Goal: Task Accomplishment & Management: Manage account settings

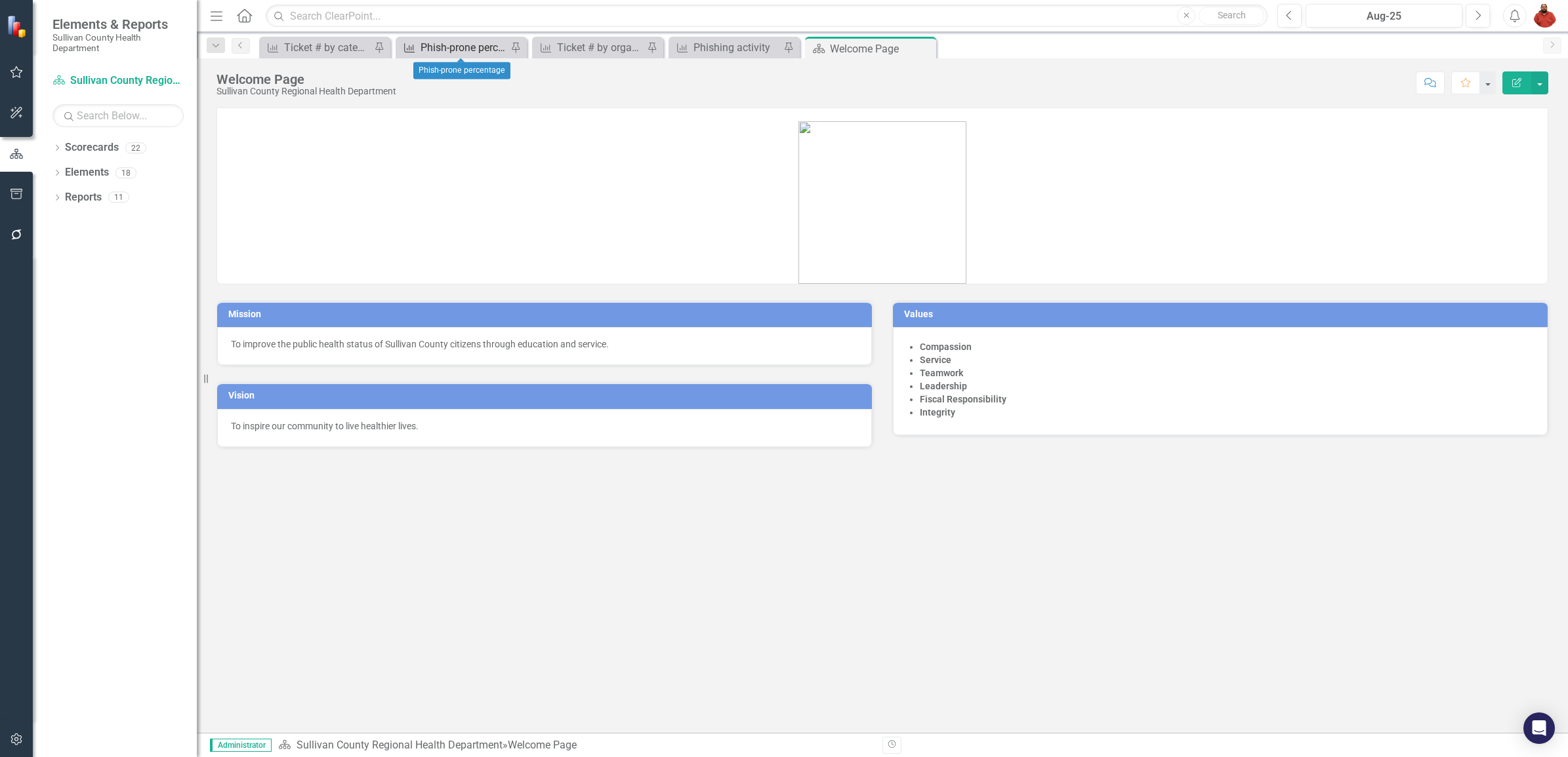
click at [460, 46] on div "Phish-prone percentage" at bounding box center [464, 48] width 87 height 17
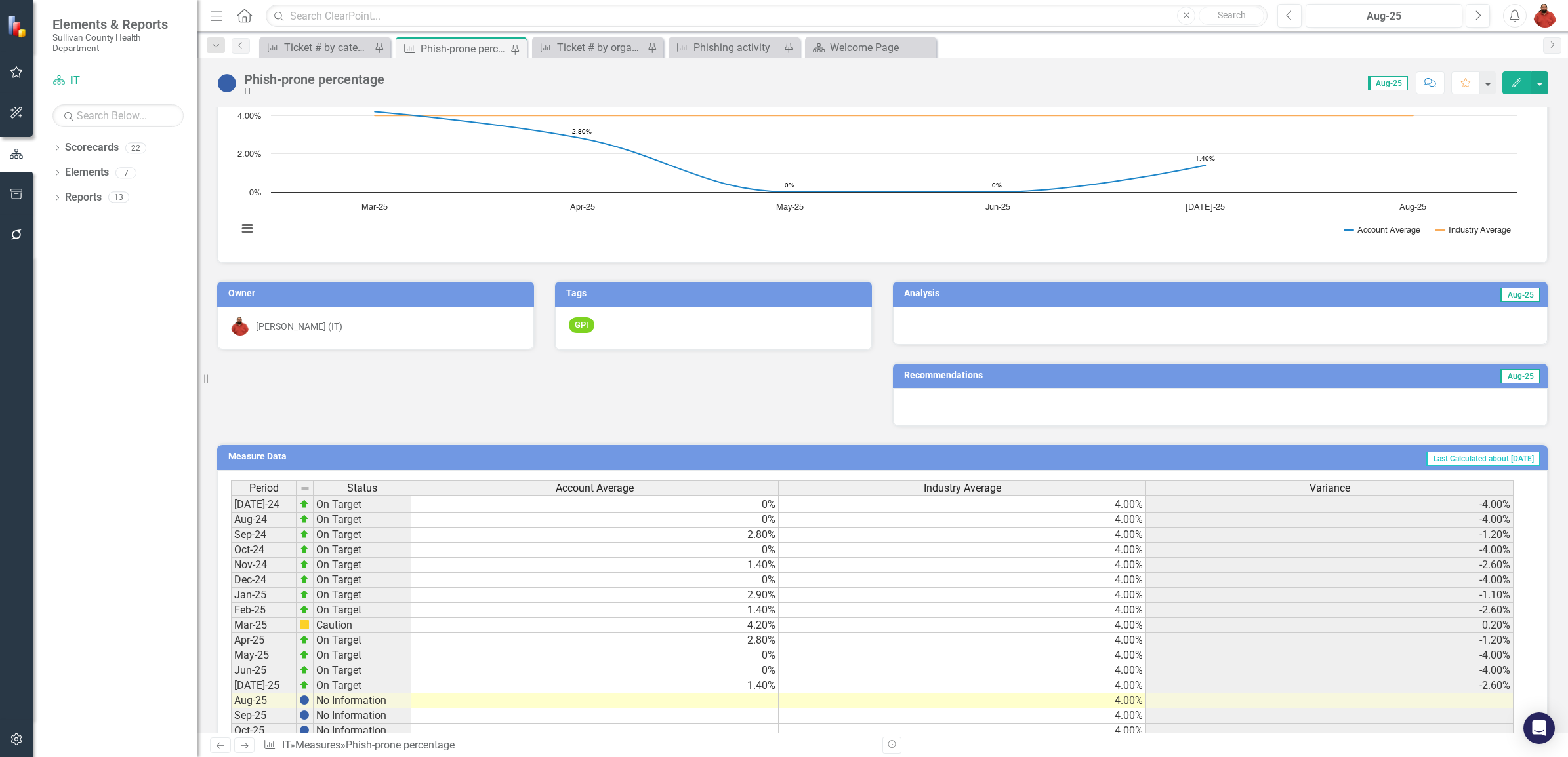
scroll to position [162, 0]
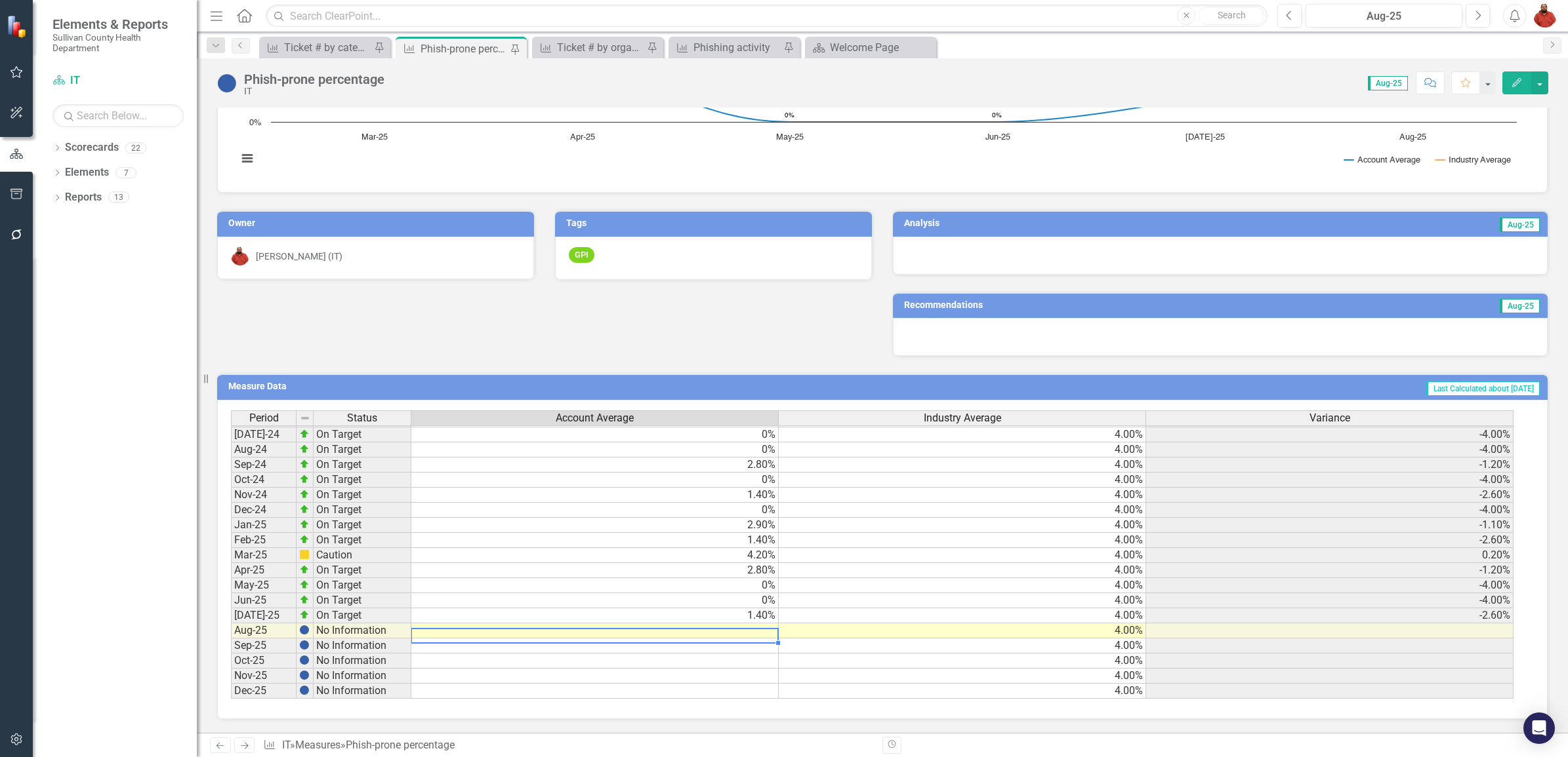
click at [749, 631] on td at bounding box center [594, 631] width 367 height 15
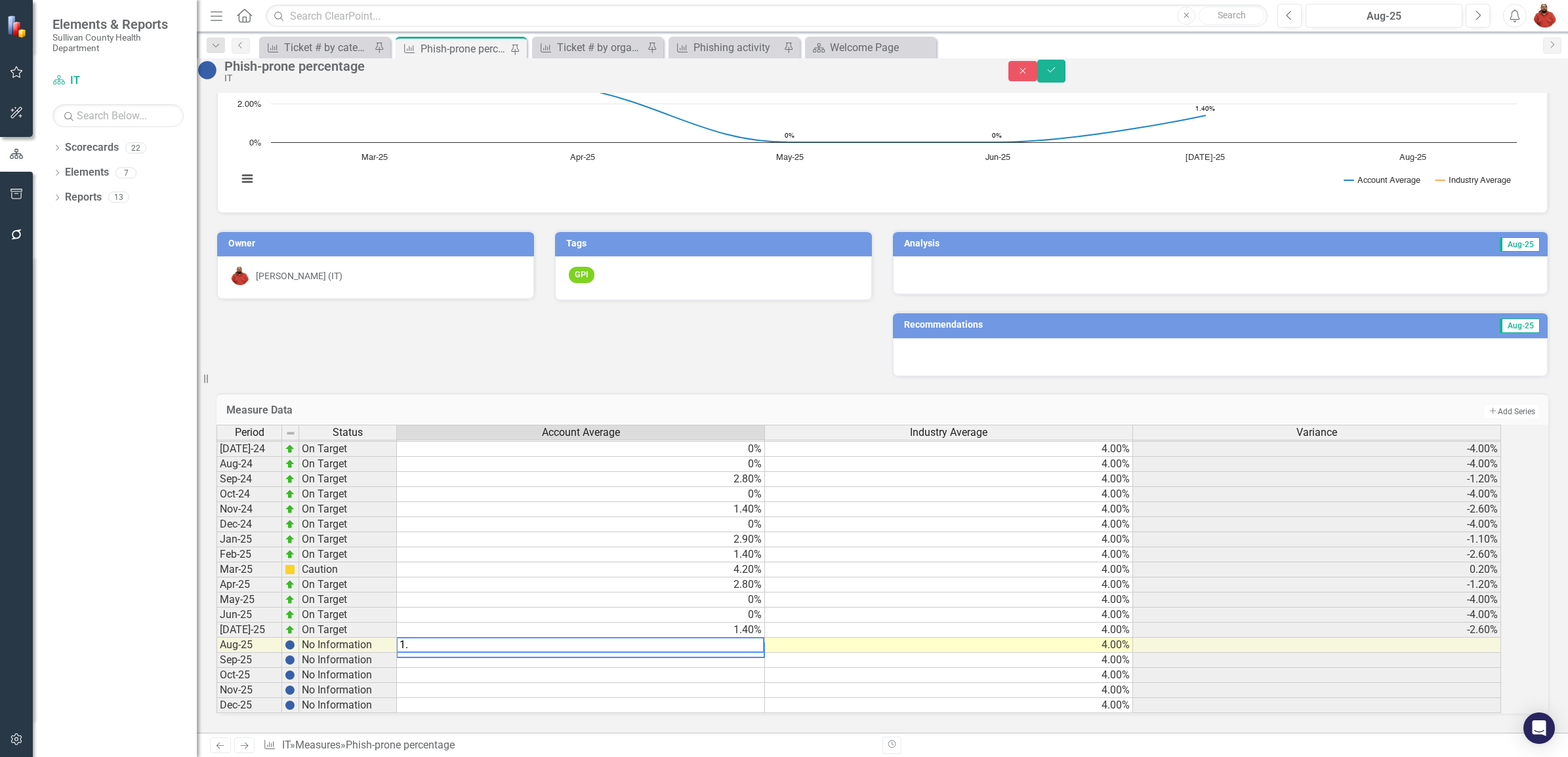
scroll to position [814, 0]
type textarea "1.4"
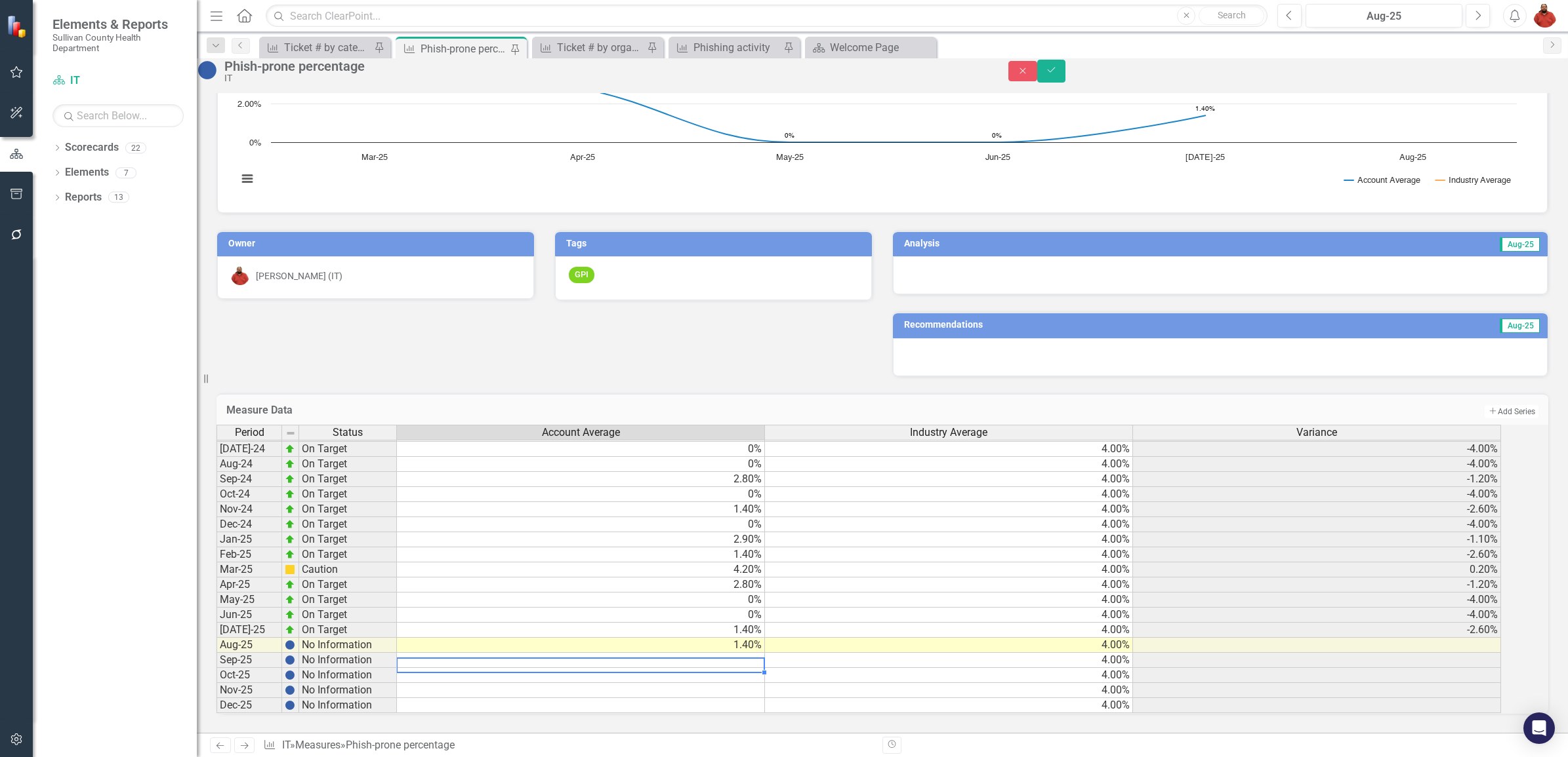
click at [216, 663] on div "Period Status Account Average Industry Average Variance Jun-23 Below Plan 37.50…" at bounding box center [216, 471] width 0 height 484
click at [1057, 73] on icon "Save" at bounding box center [1052, 70] width 12 height 9
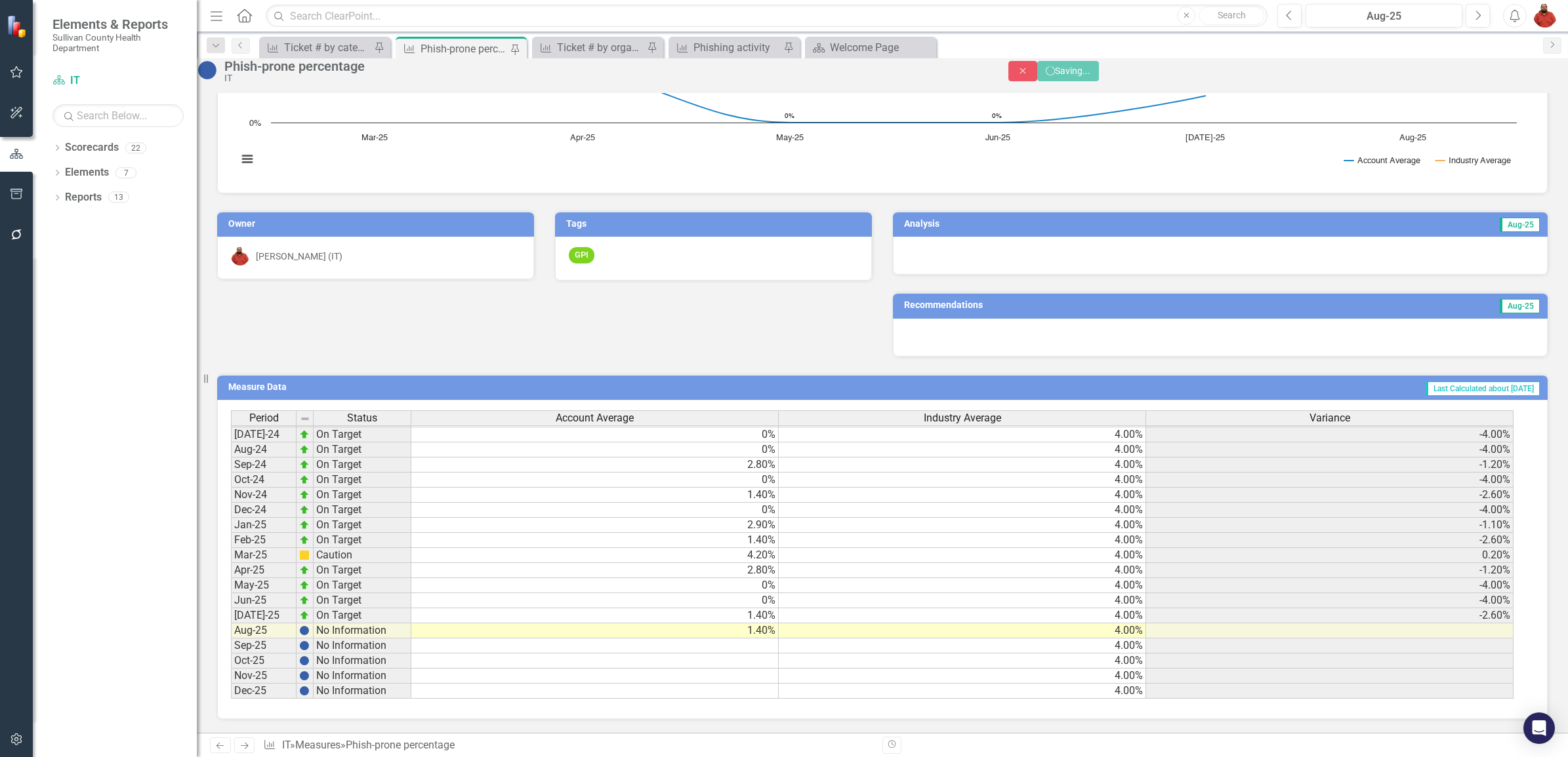
scroll to position [0, 0]
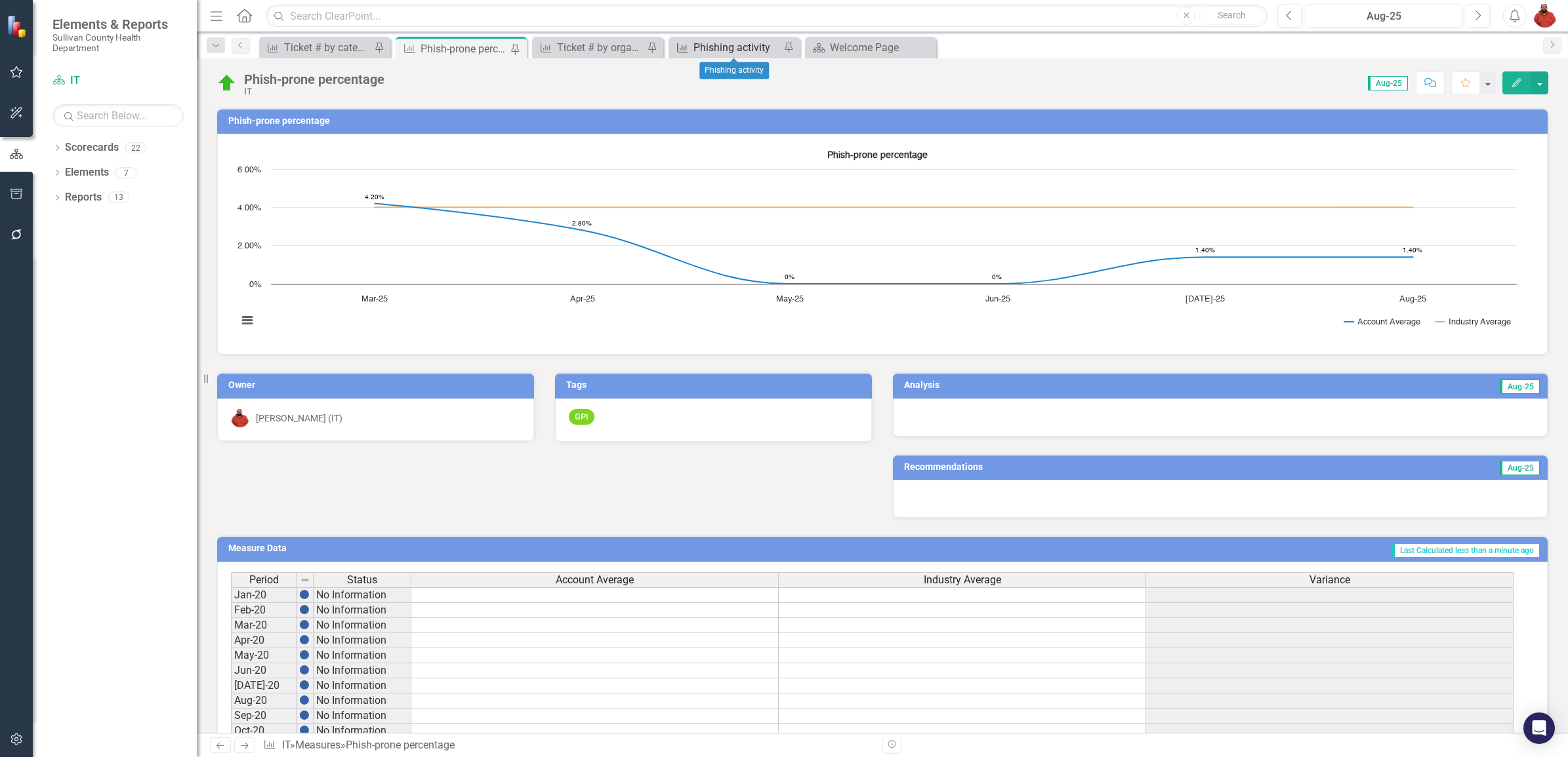
click at [696, 45] on div "Phishing activity" at bounding box center [736, 48] width 87 height 17
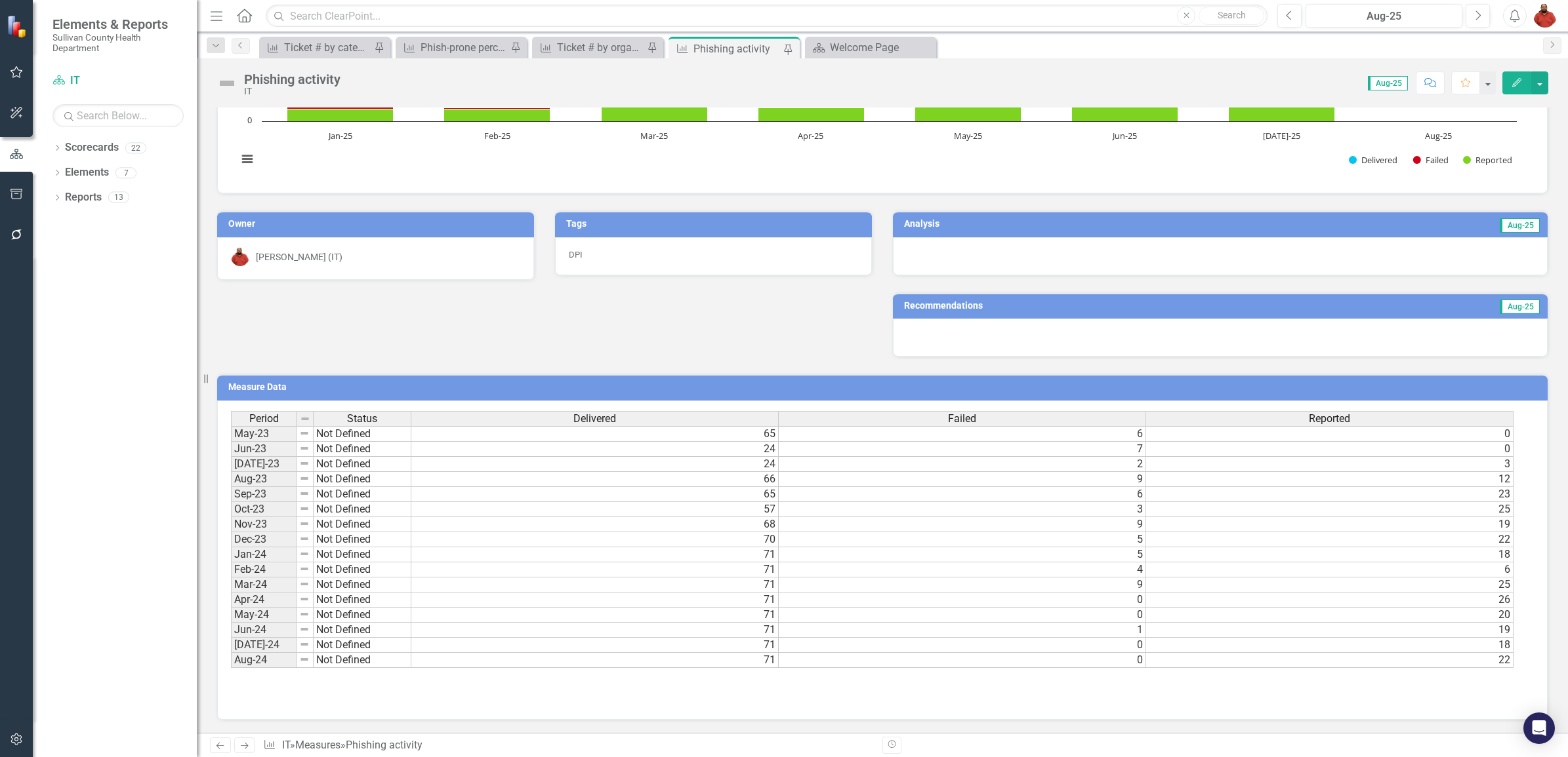
scroll to position [655, 0]
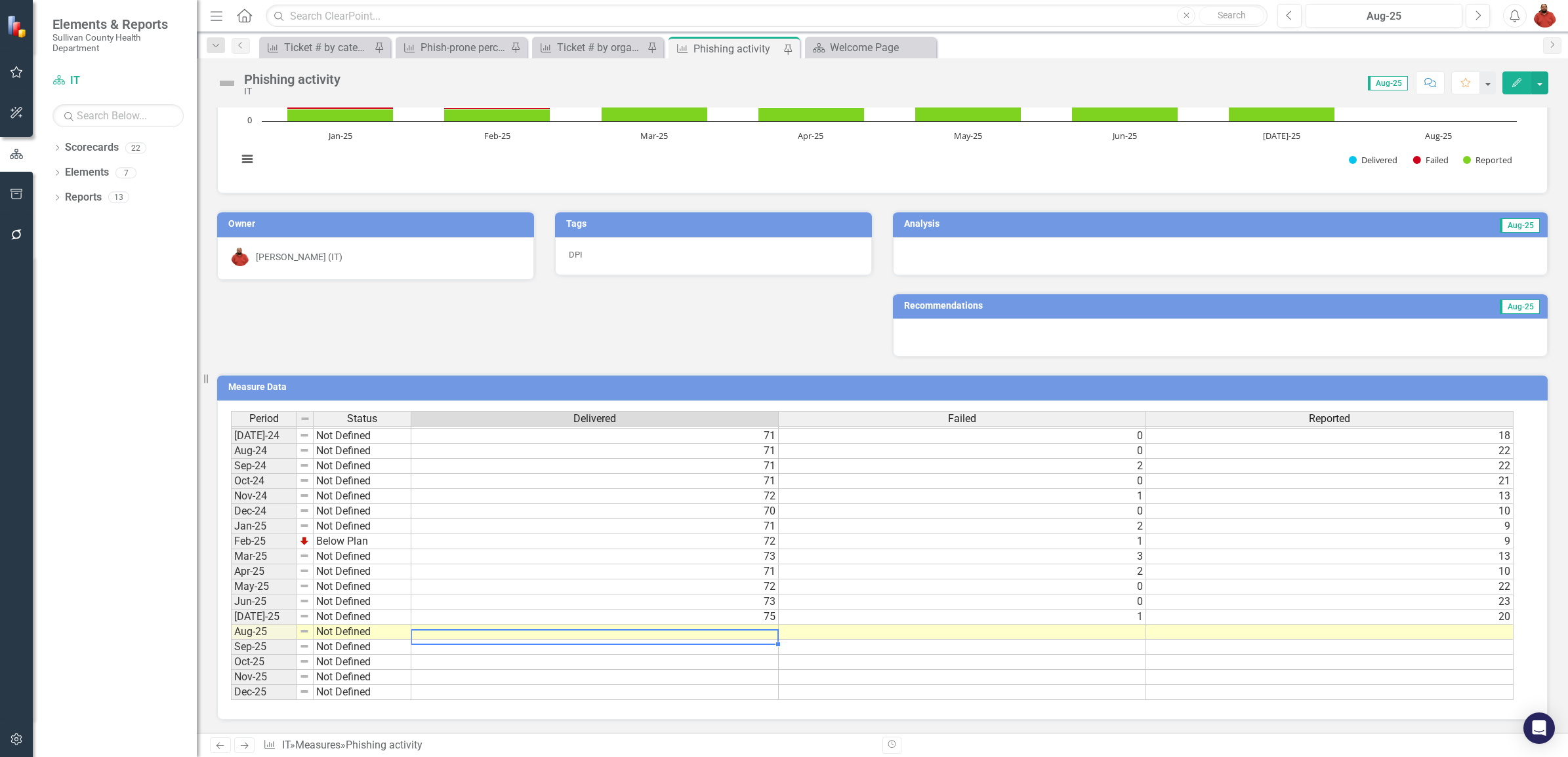
click at [731, 638] on tbody "Jun-23 Not Defined 24 7 0 [DATE]-23 Not Defined 24 2 [DATE]-23 Not Defined 66 9…" at bounding box center [872, 466] width 1282 height 468
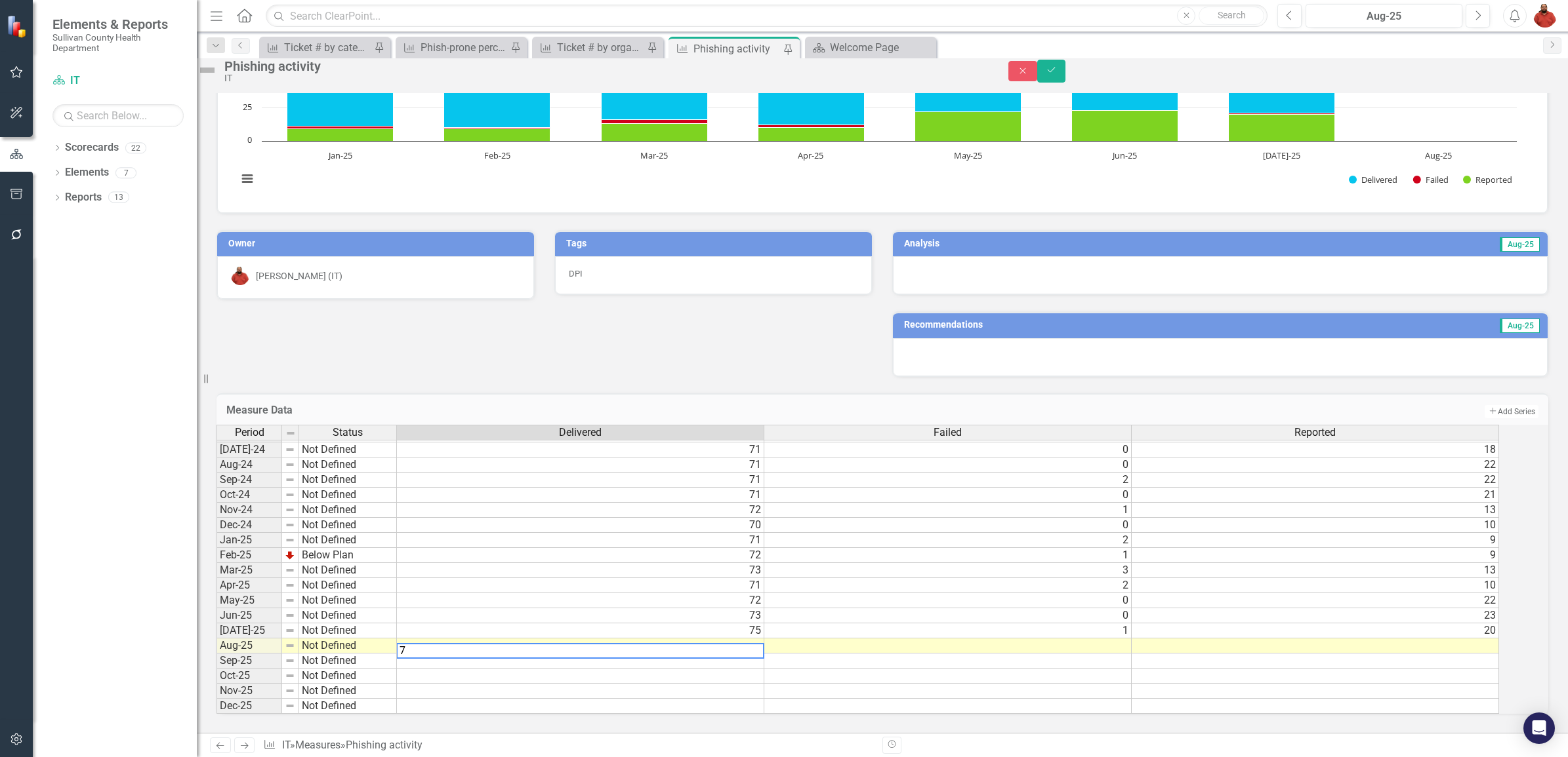
type textarea "74"
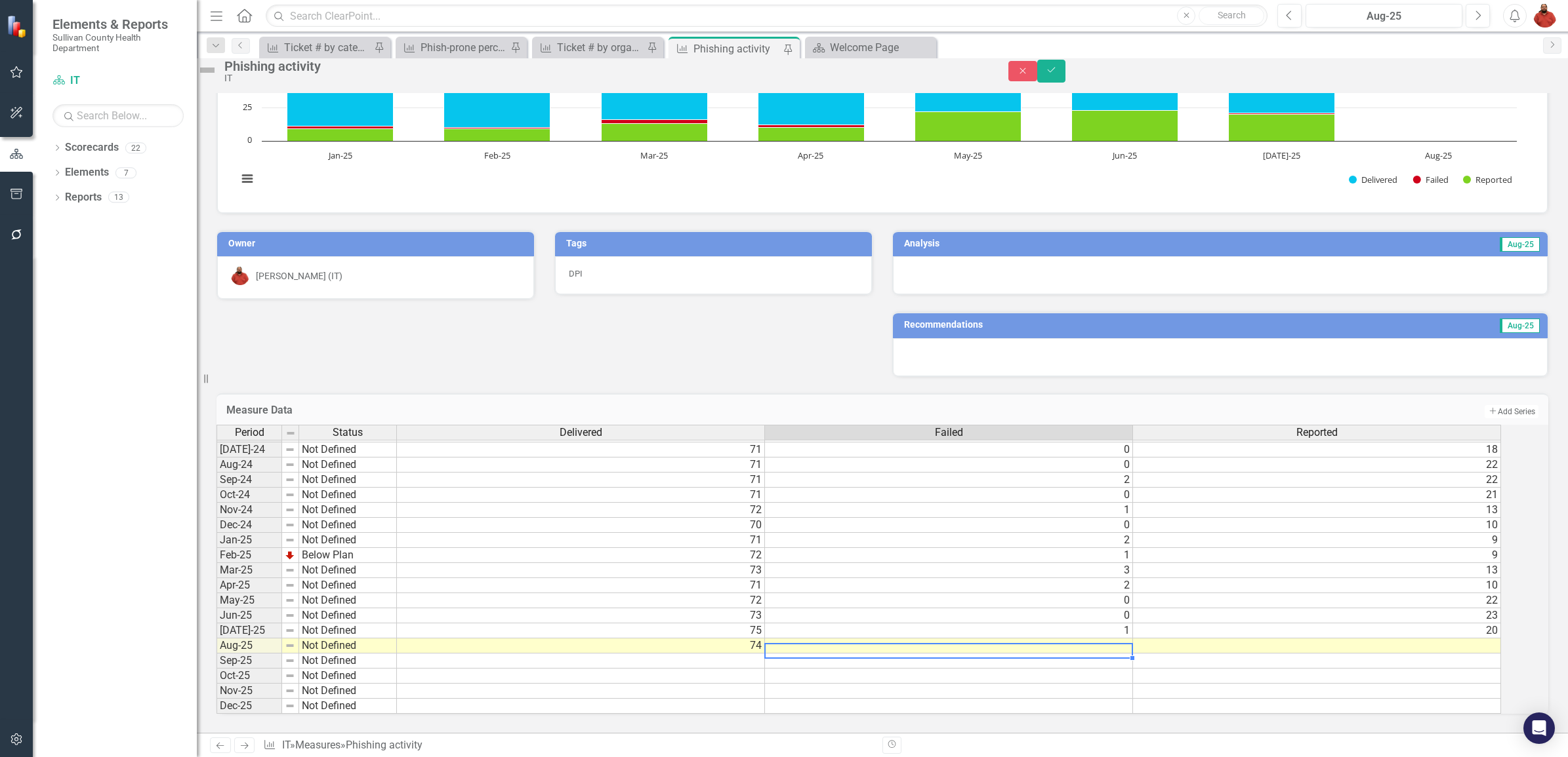
type textarea "1"
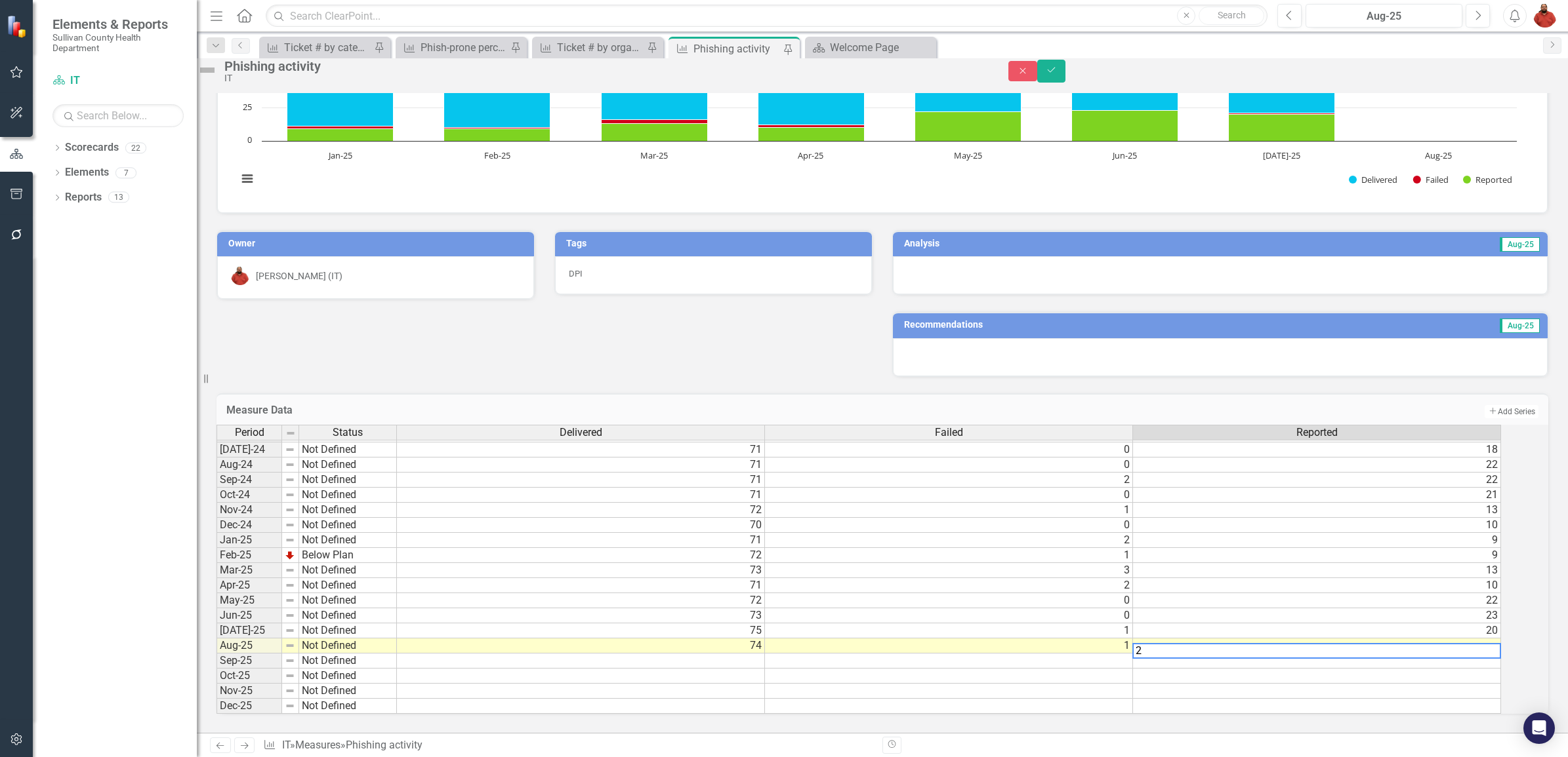
type textarea "24"
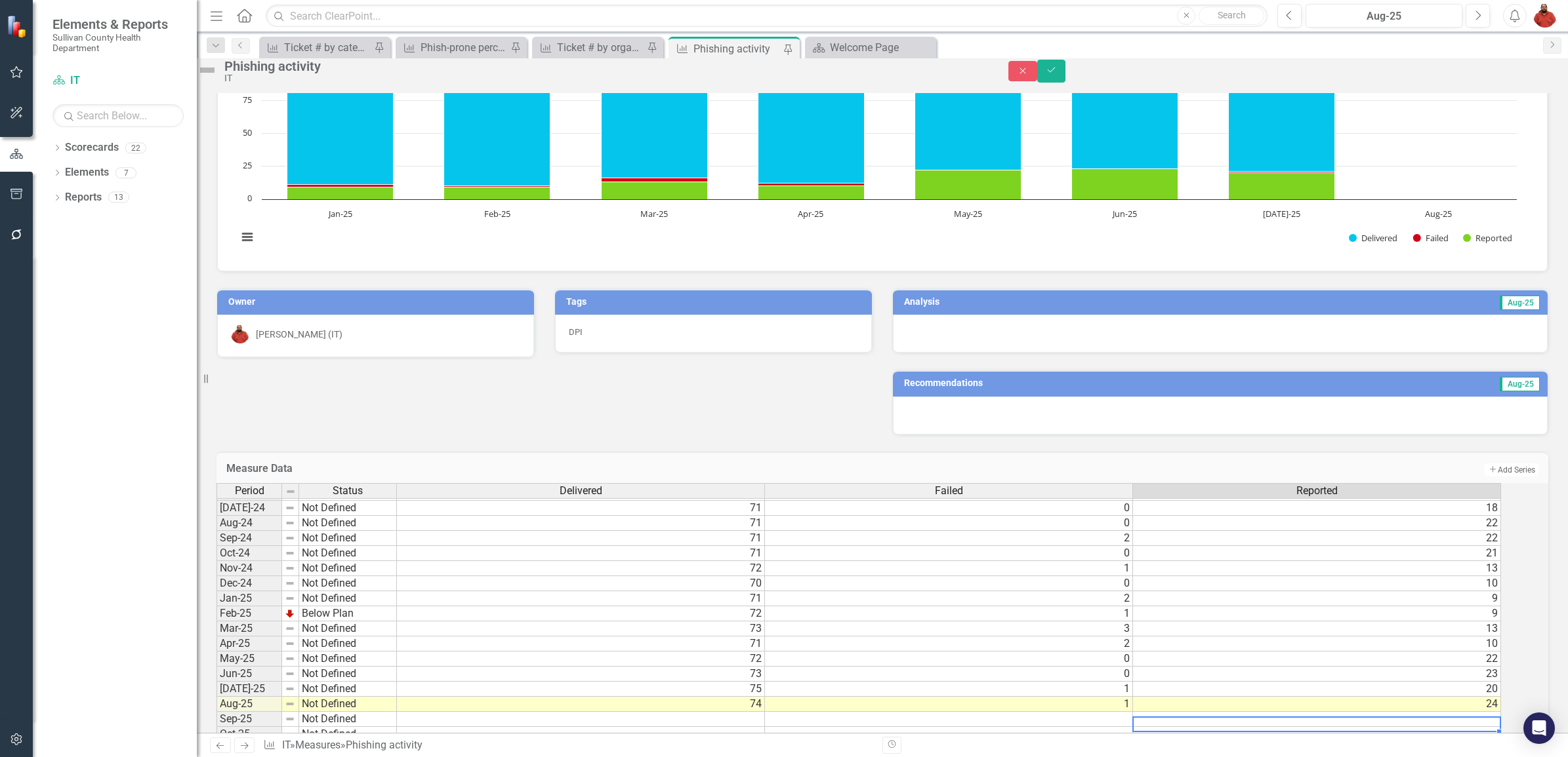
scroll to position [0, 0]
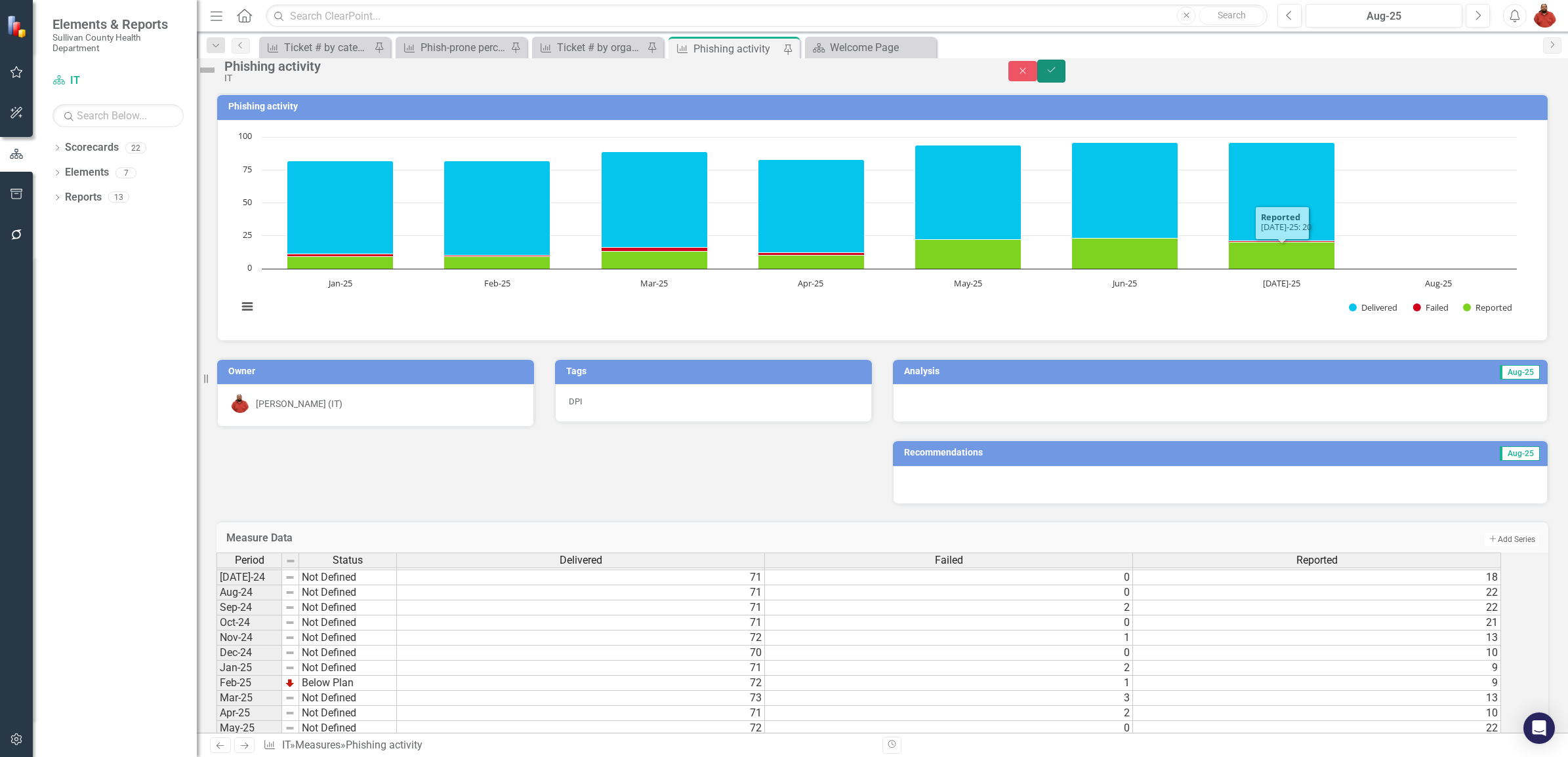
click at [1057, 75] on icon "Save" at bounding box center [1052, 70] width 12 height 9
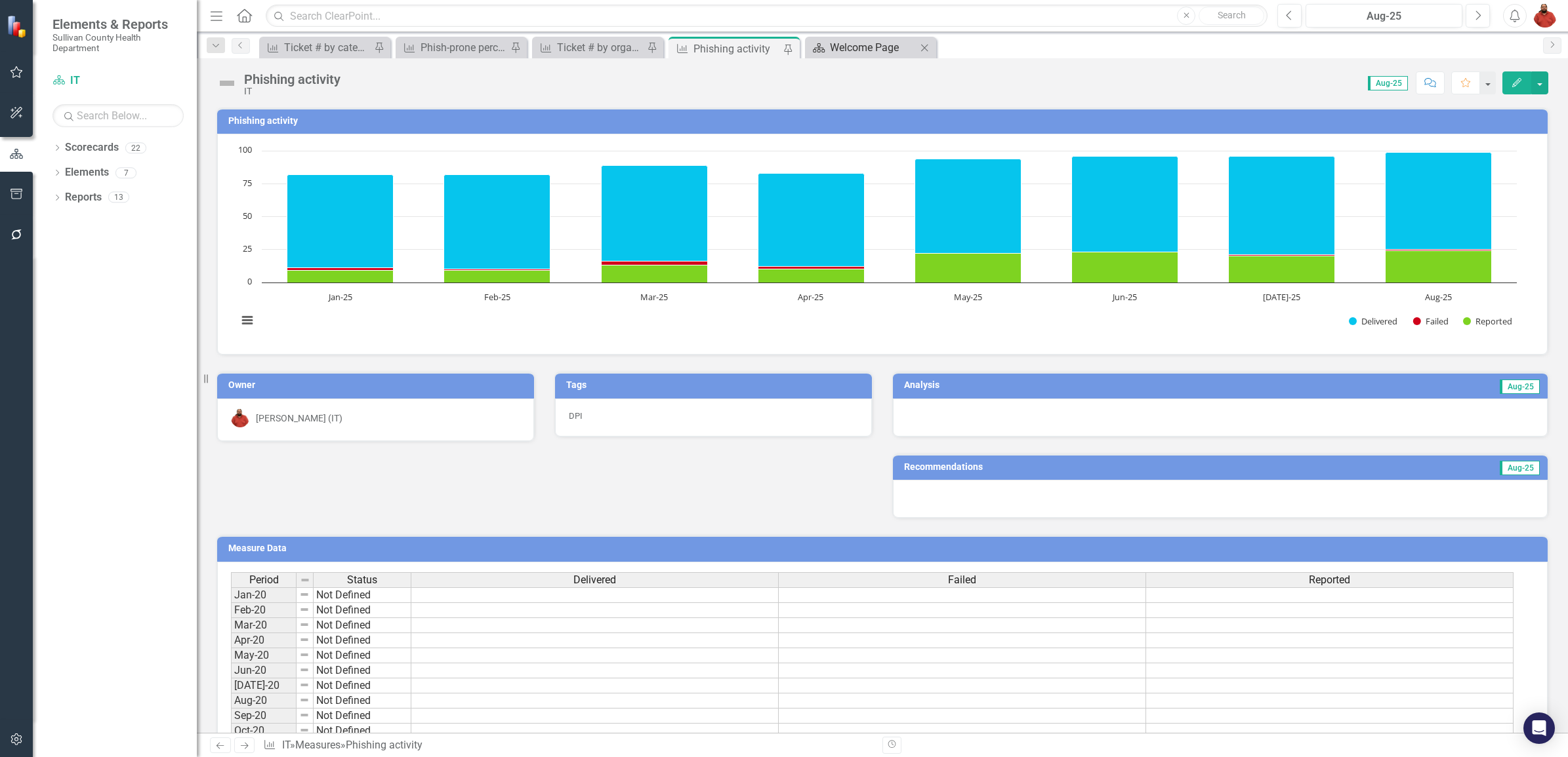
click at [831, 46] on div "Welcome Page" at bounding box center [873, 48] width 87 height 17
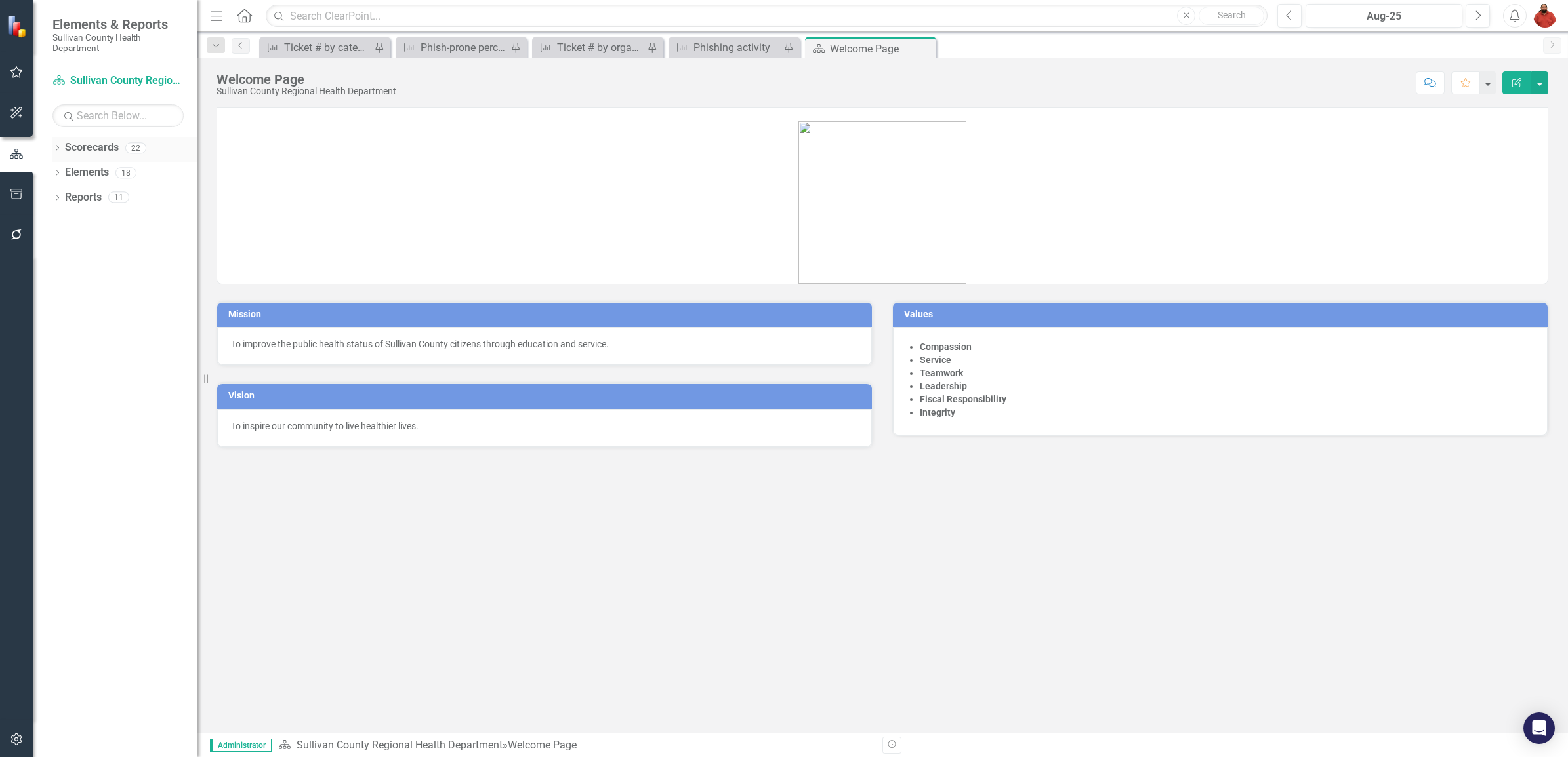
click at [62, 148] on div "Dropdown Scorecards 22" at bounding box center [125, 149] width 144 height 25
click at [61, 149] on div "Dropdown Scorecards 22" at bounding box center [125, 149] width 144 height 25
click at [58, 149] on icon "Dropdown" at bounding box center [57, 149] width 9 height 7
click at [49, 172] on icon "Dropdown" at bounding box center [45, 172] width 10 height 8
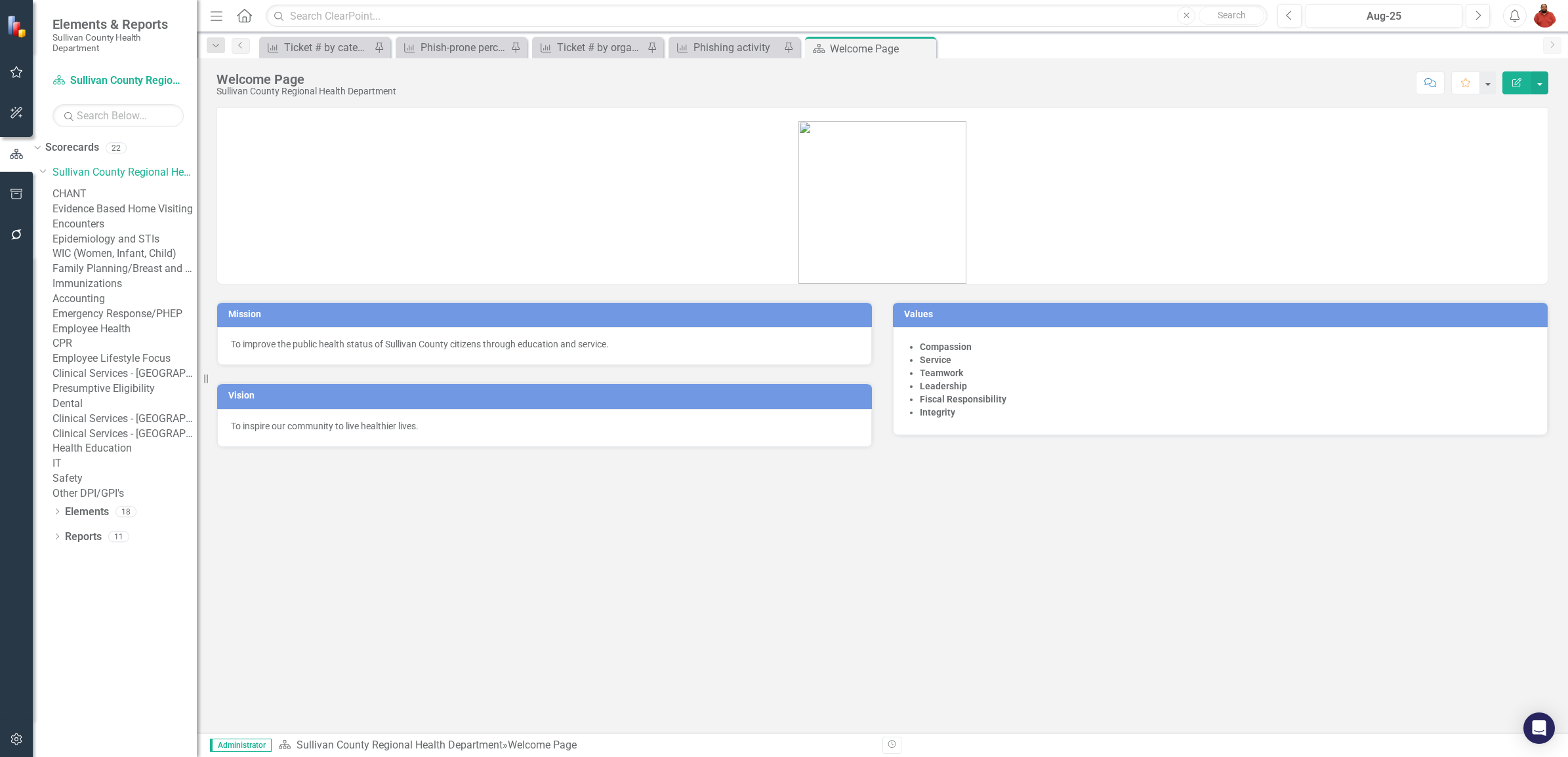
click at [85, 472] on link "IT" at bounding box center [125, 464] width 144 height 15
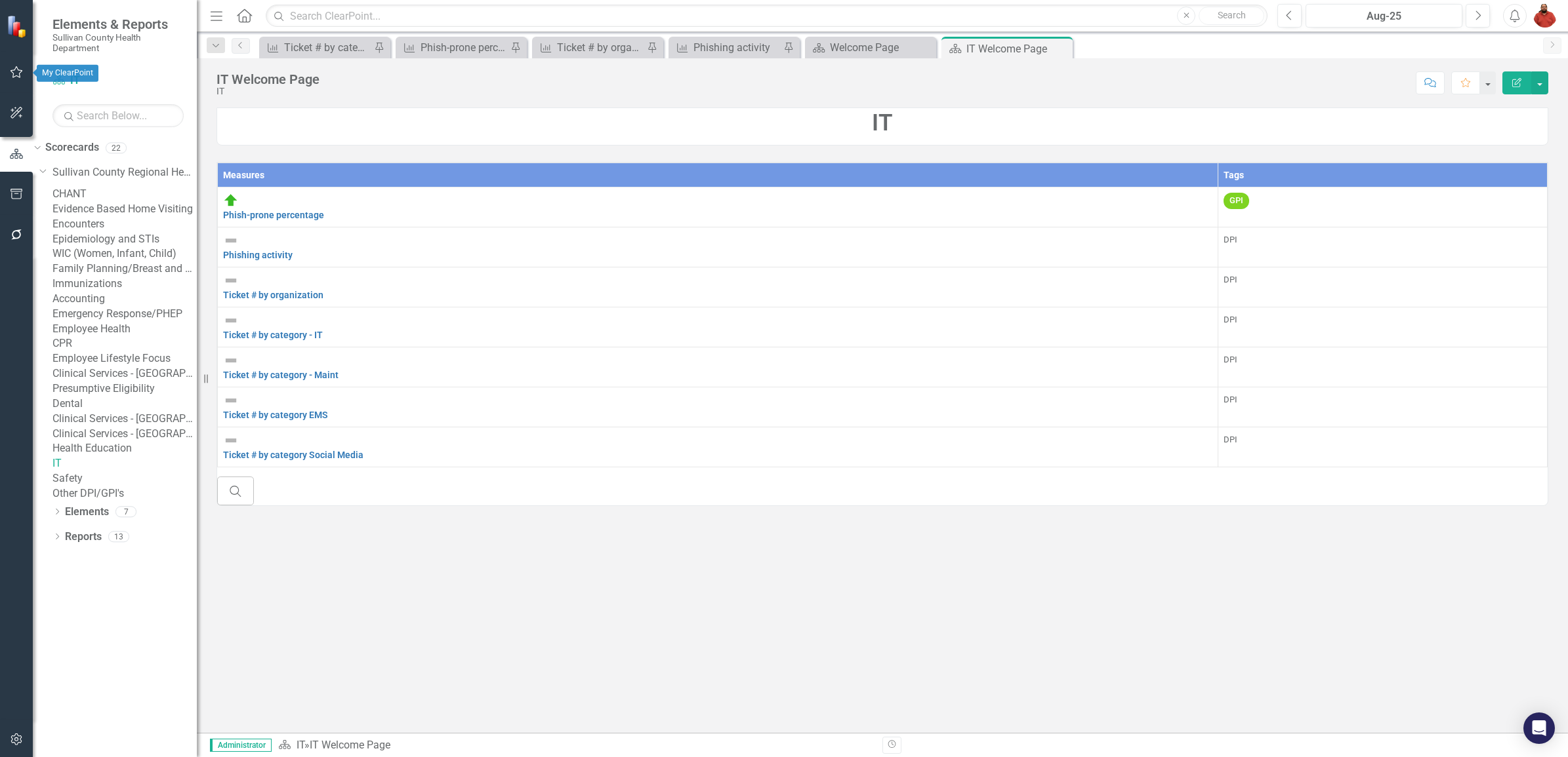
click at [18, 70] on icon "button" at bounding box center [17, 72] width 14 height 11
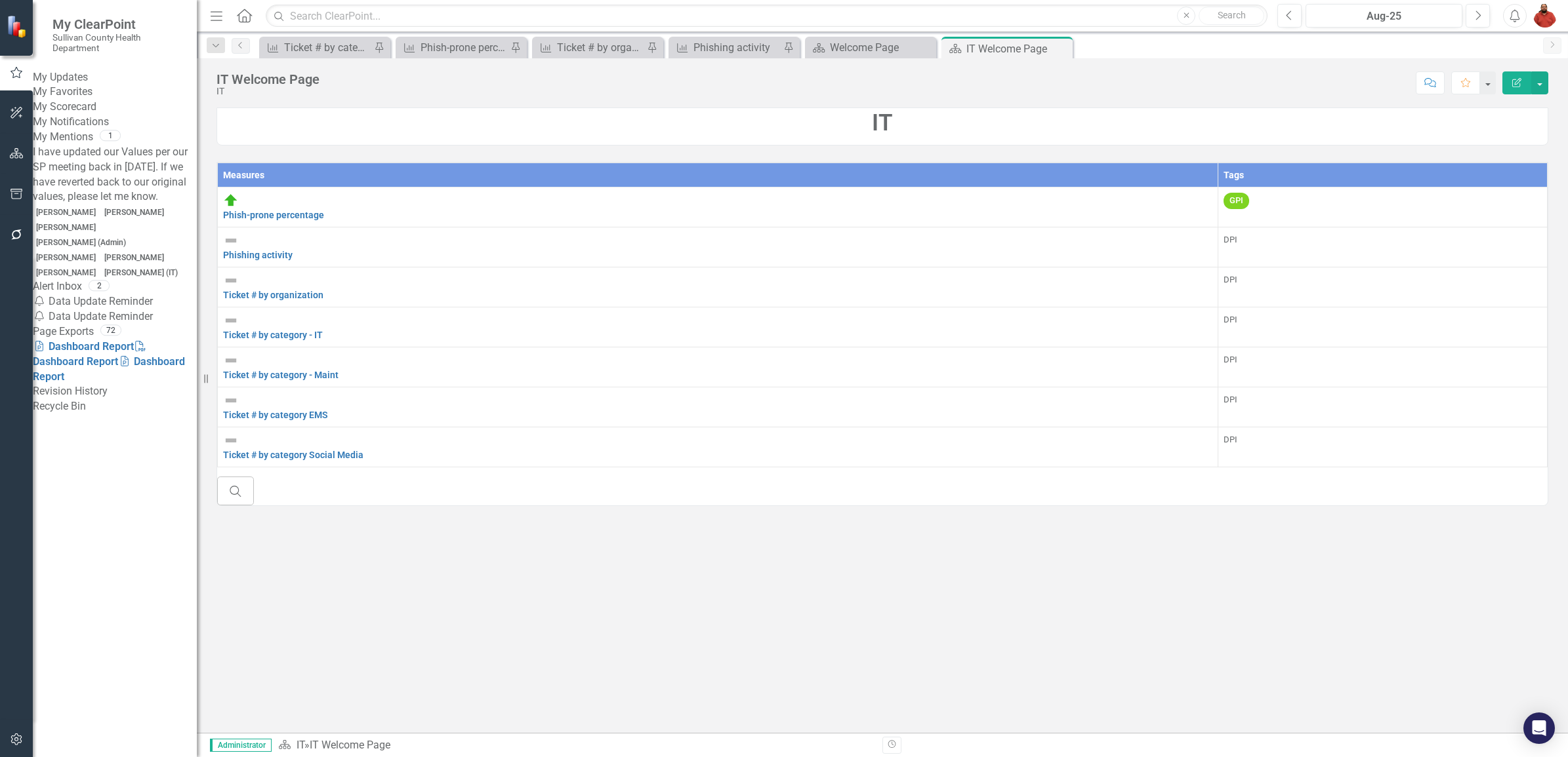
click at [94, 294] on div "Notification Data Update Reminder" at bounding box center [114, 301] width 164 height 15
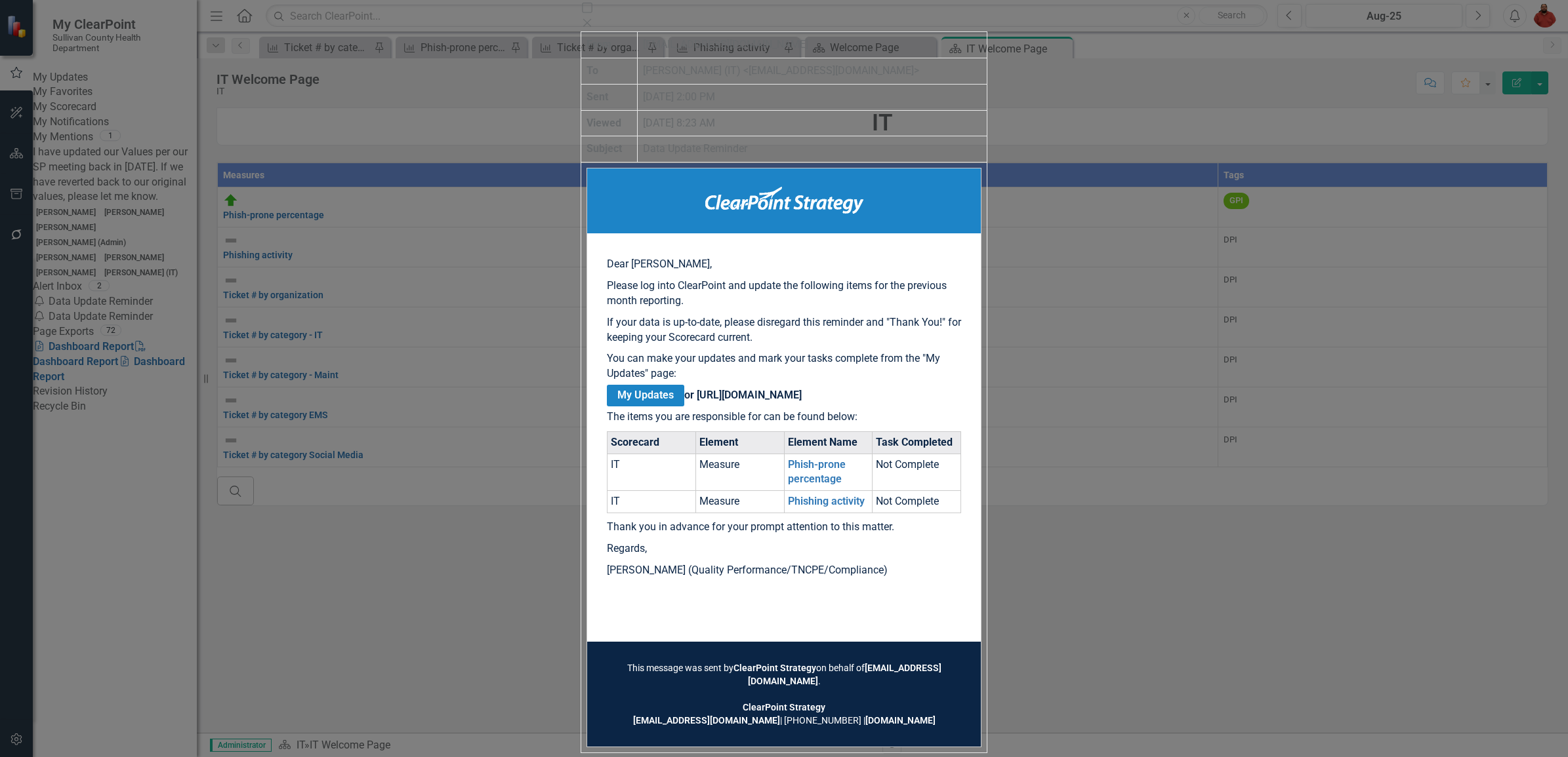
click at [594, 18] on icon "Close" at bounding box center [587, 23] width 13 height 11
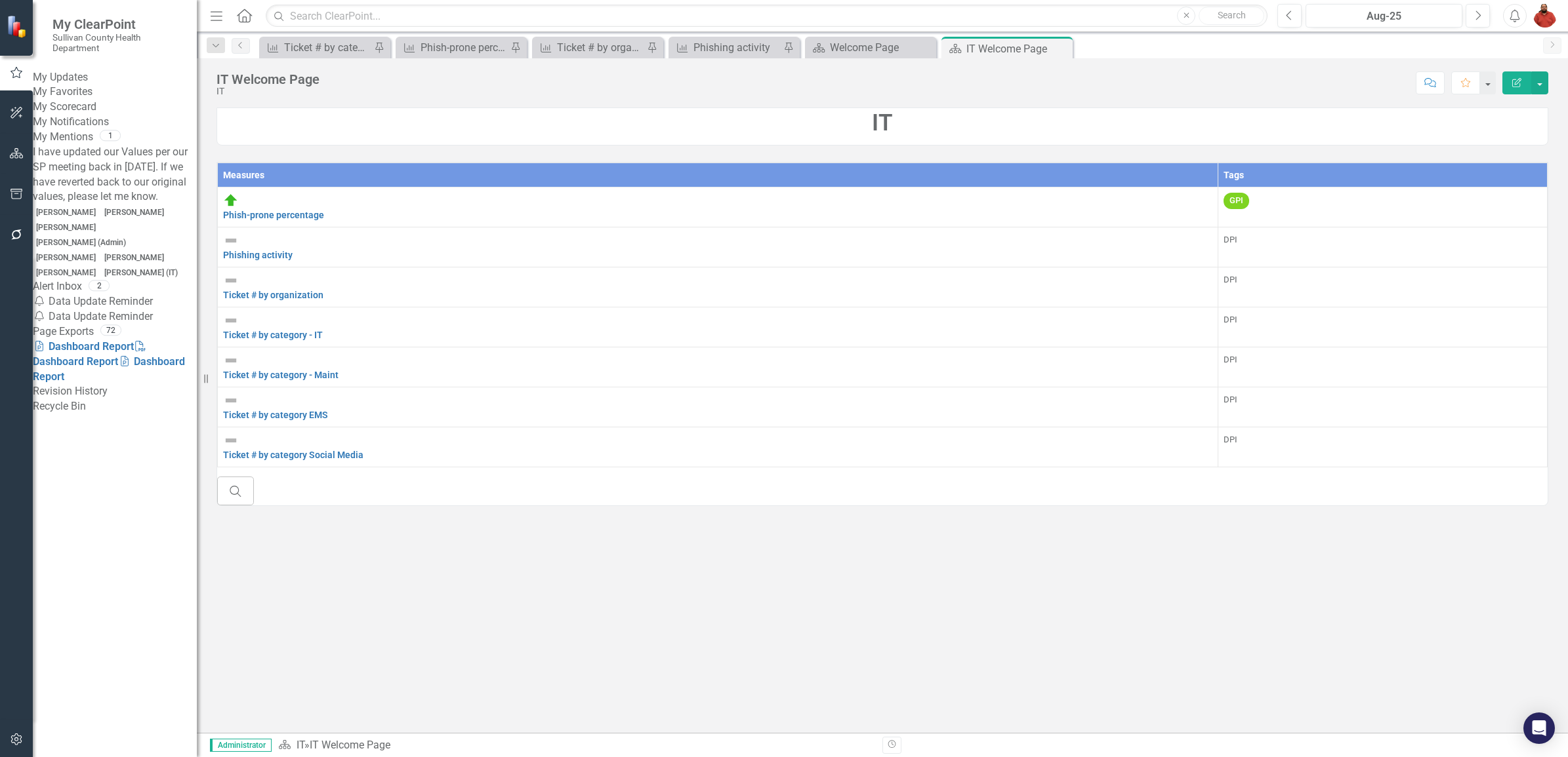
click at [106, 115] on link "My Scorecard" at bounding box center [114, 107] width 164 height 15
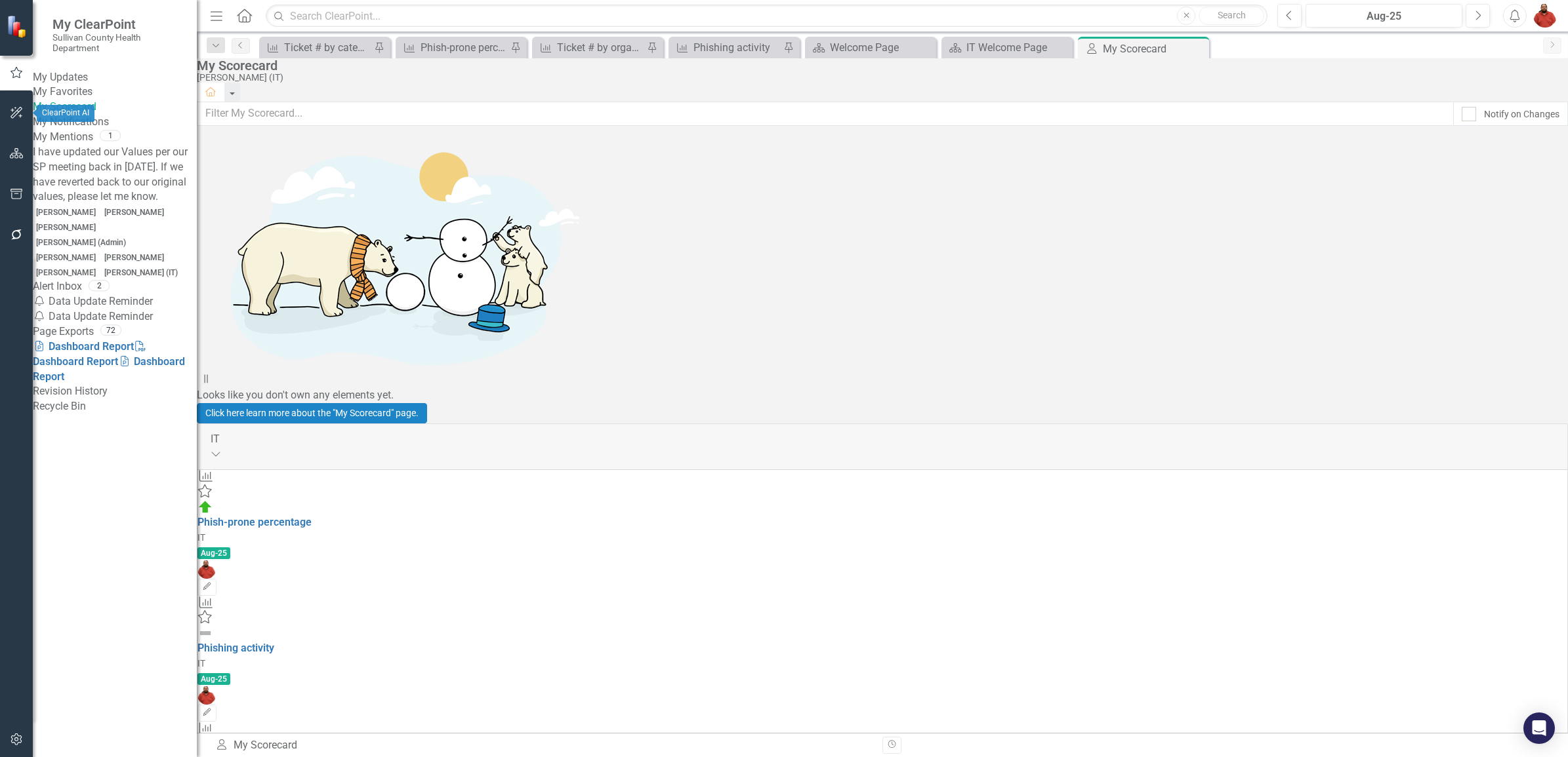
click at [17, 115] on icon "button" at bounding box center [17, 112] width 14 height 11
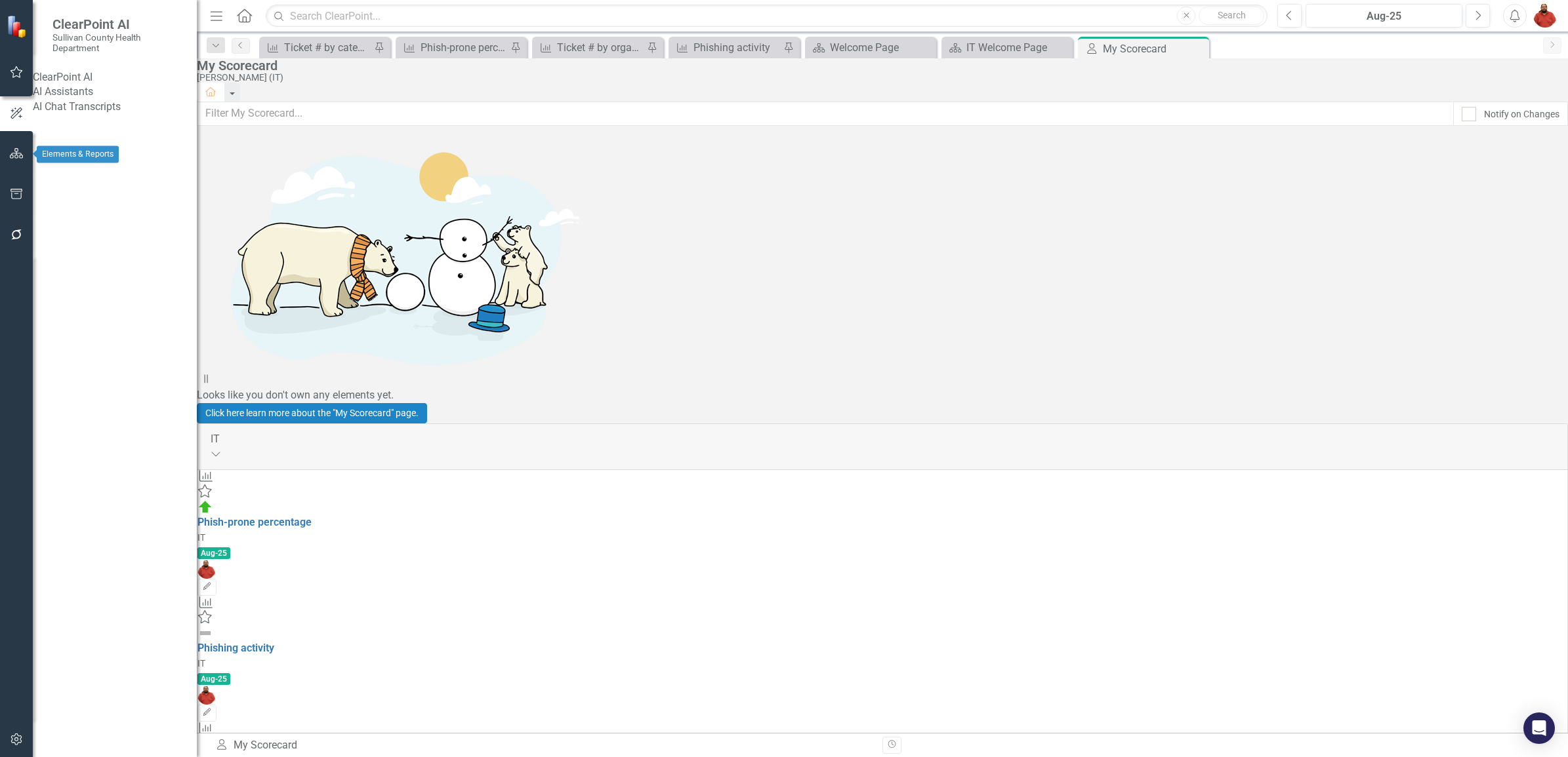
click at [4, 155] on button "button" at bounding box center [17, 154] width 30 height 27
click at [5, 193] on button "button" at bounding box center [17, 195] width 30 height 27
click at [18, 69] on icon "button" at bounding box center [17, 72] width 14 height 11
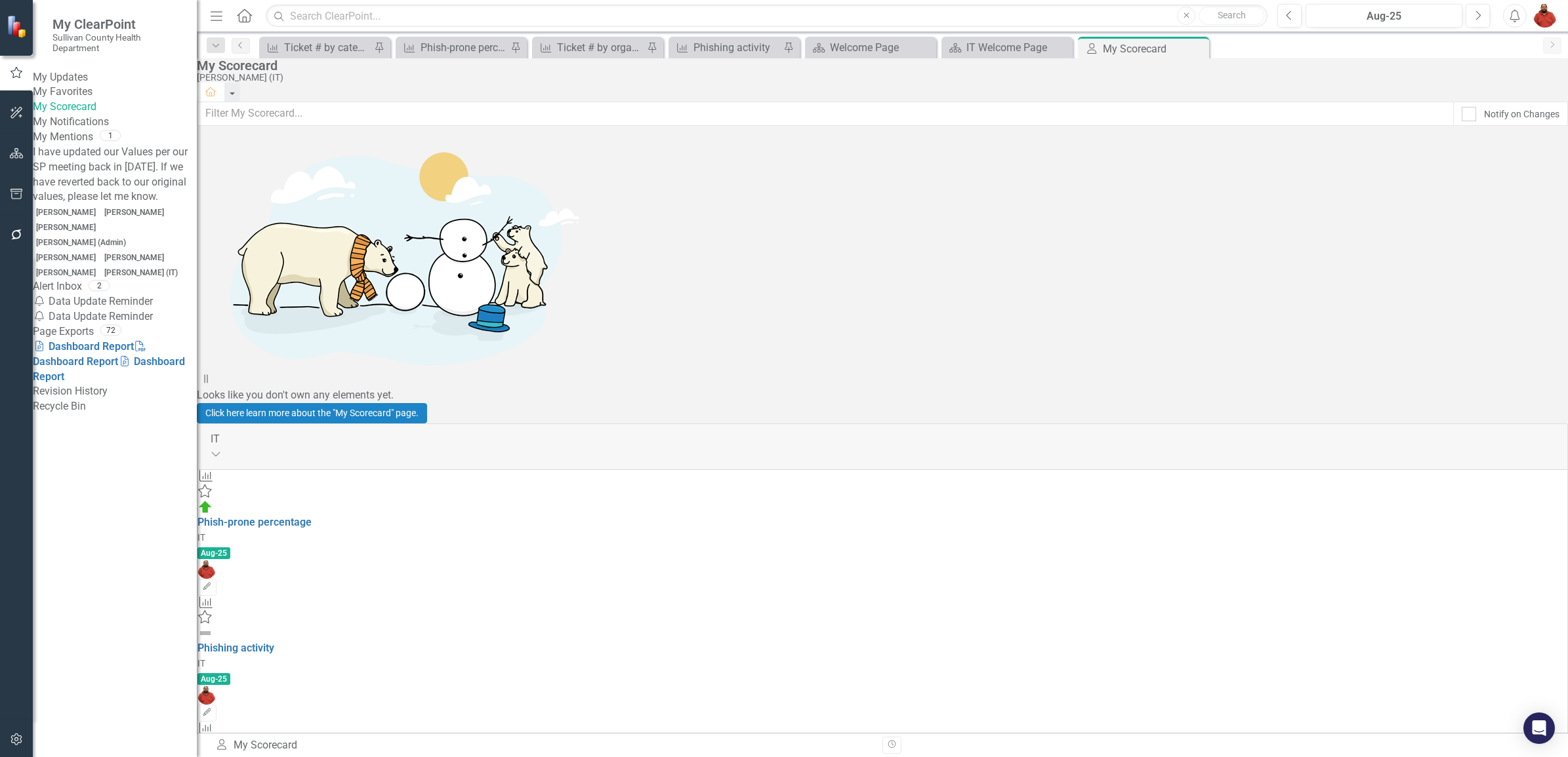
click at [106, 294] on div "Notification Data Update Reminder" at bounding box center [114, 301] width 164 height 15
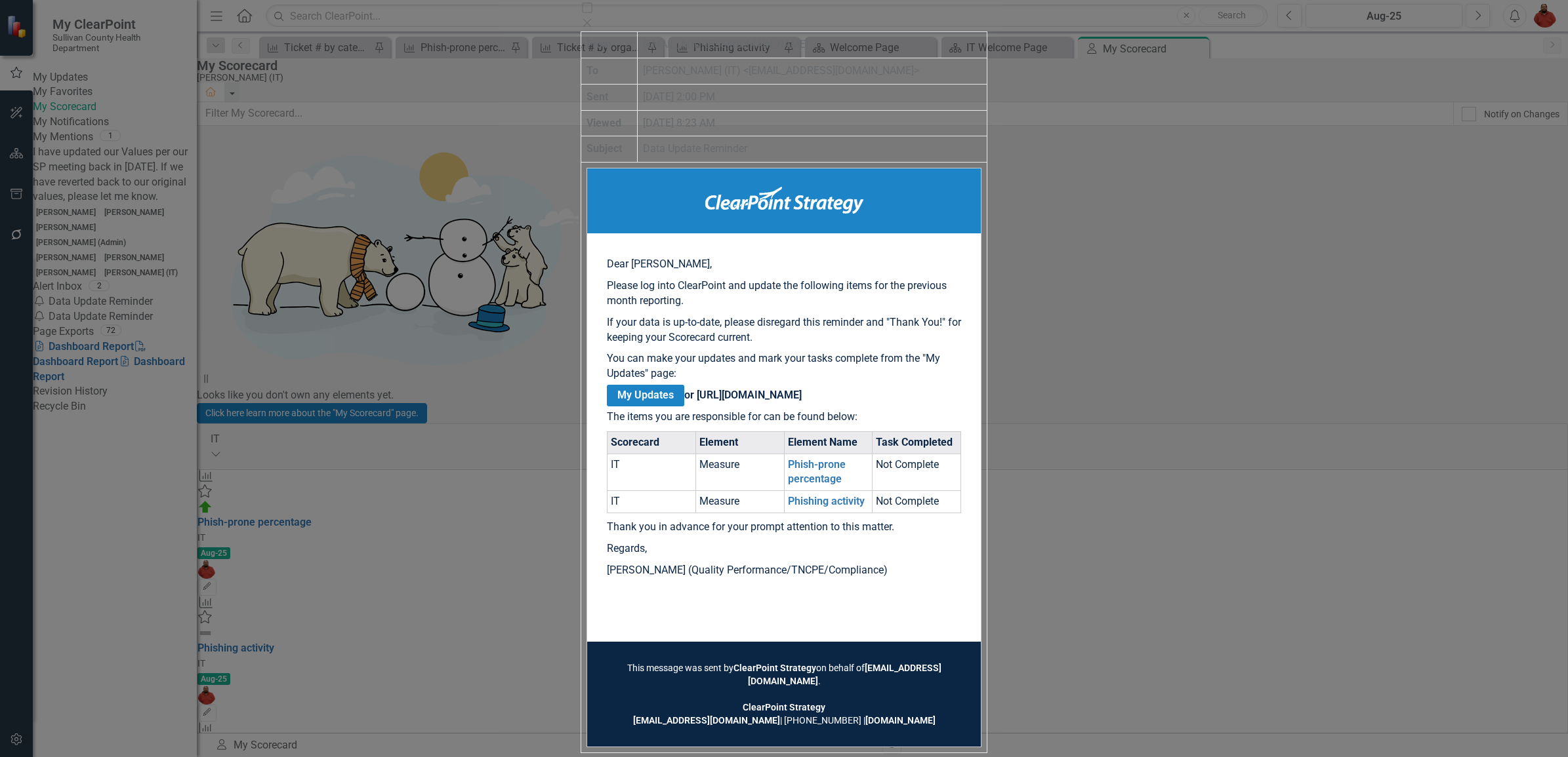
click at [786, 407] on strong "My Updates or [URL][DOMAIN_NAME]" at bounding box center [704, 396] width 195 height 22
click at [684, 407] on link "My Updates" at bounding box center [645, 396] width 77 height 22
click at [594, 18] on icon "Close" at bounding box center [587, 23] width 13 height 11
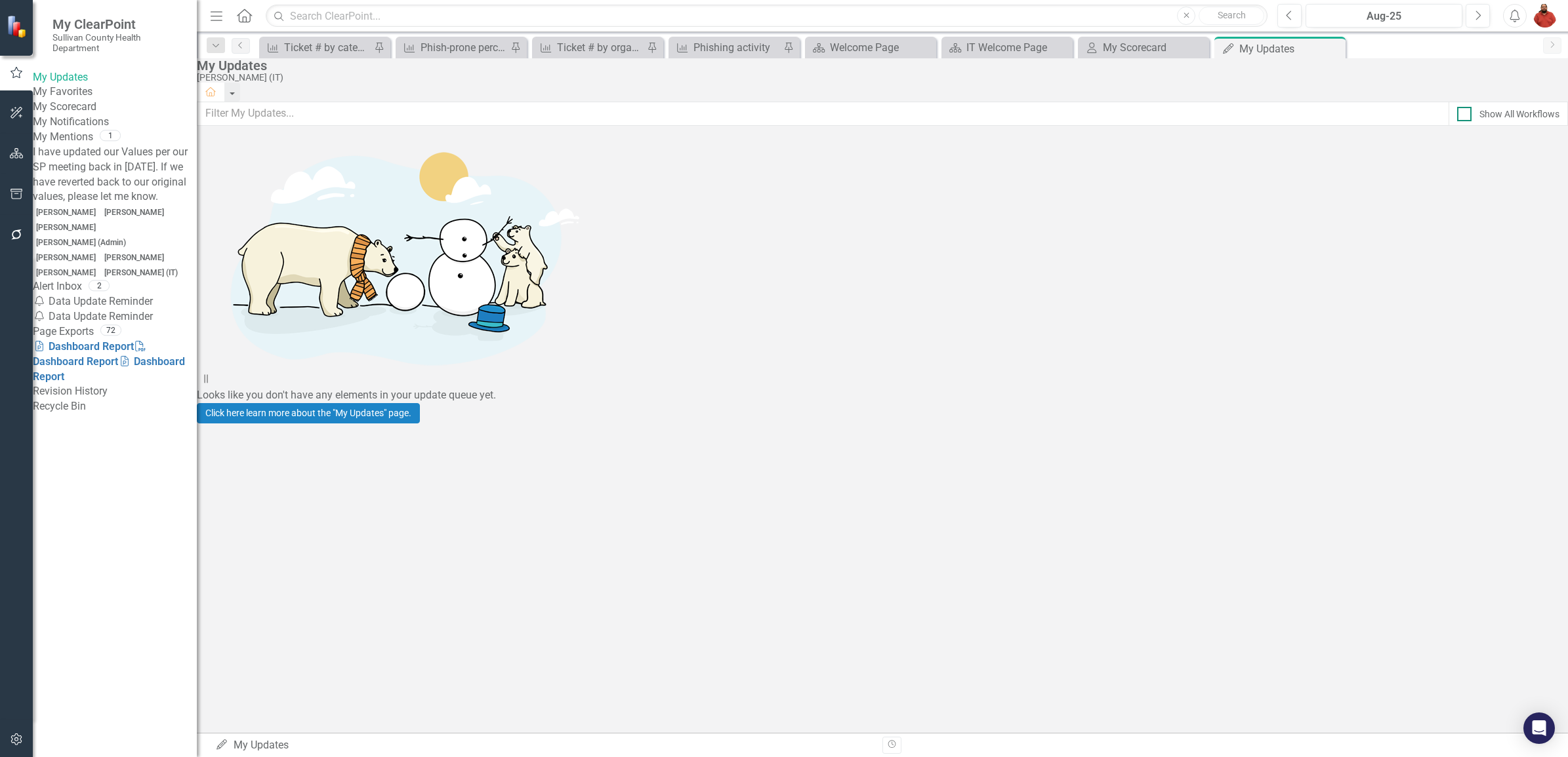
click at [1457, 115] on input "Show All Workflows" at bounding box center [1461, 111] width 9 height 9
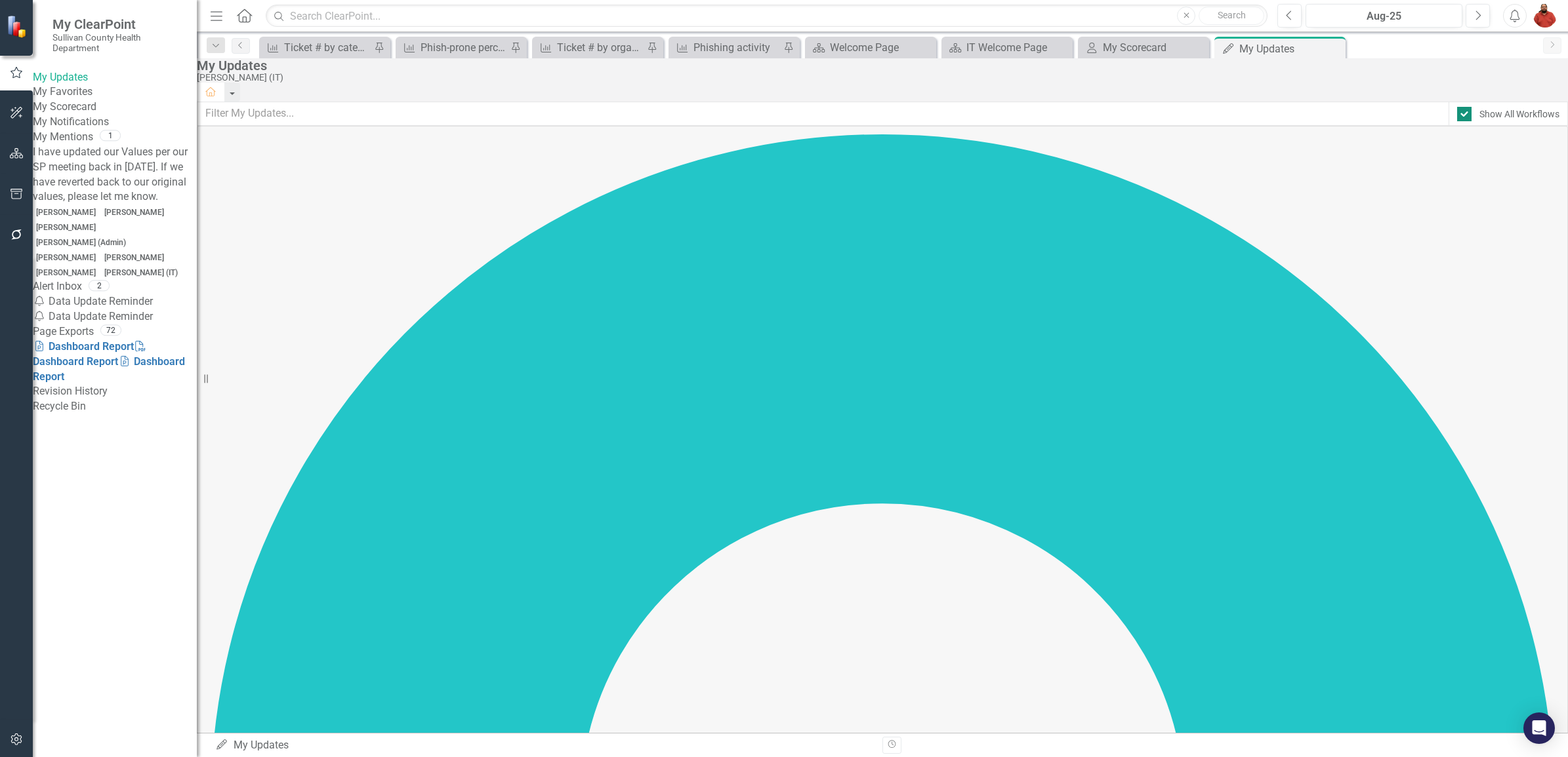
click at [1457, 115] on input "Show All Workflows" at bounding box center [1461, 111] width 9 height 9
checkbox input "false"
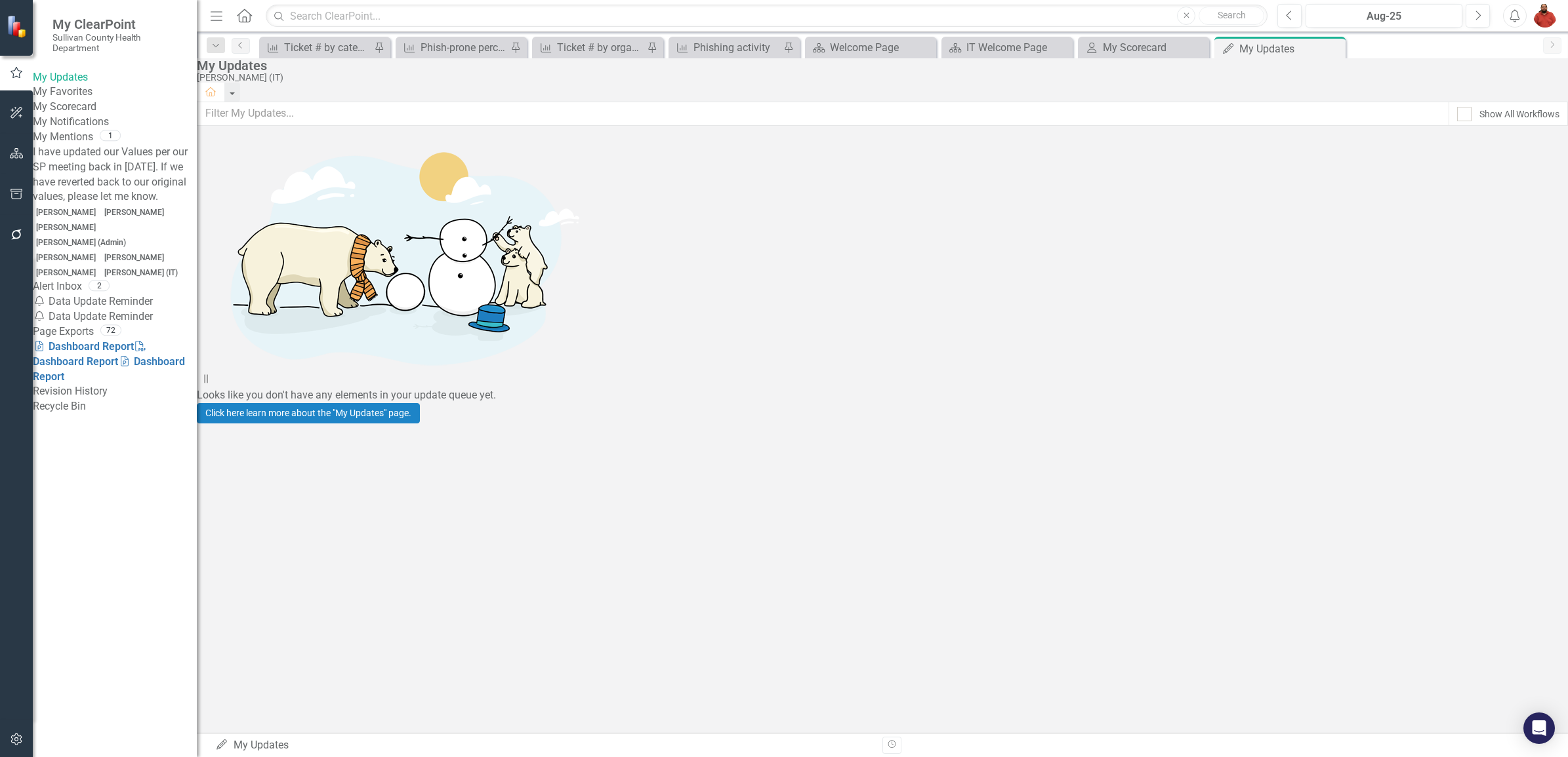
click at [1034, 32] on div "Dropdown Search Measure Ticket # by category - IT Pin Measure Phish-prone perce…" at bounding box center [882, 45] width 1371 height 26
click at [1113, 22] on input "text" at bounding box center [766, 16] width 1002 height 23
click at [1114, 48] on div "My Scorecard" at bounding box center [1146, 48] width 87 height 17
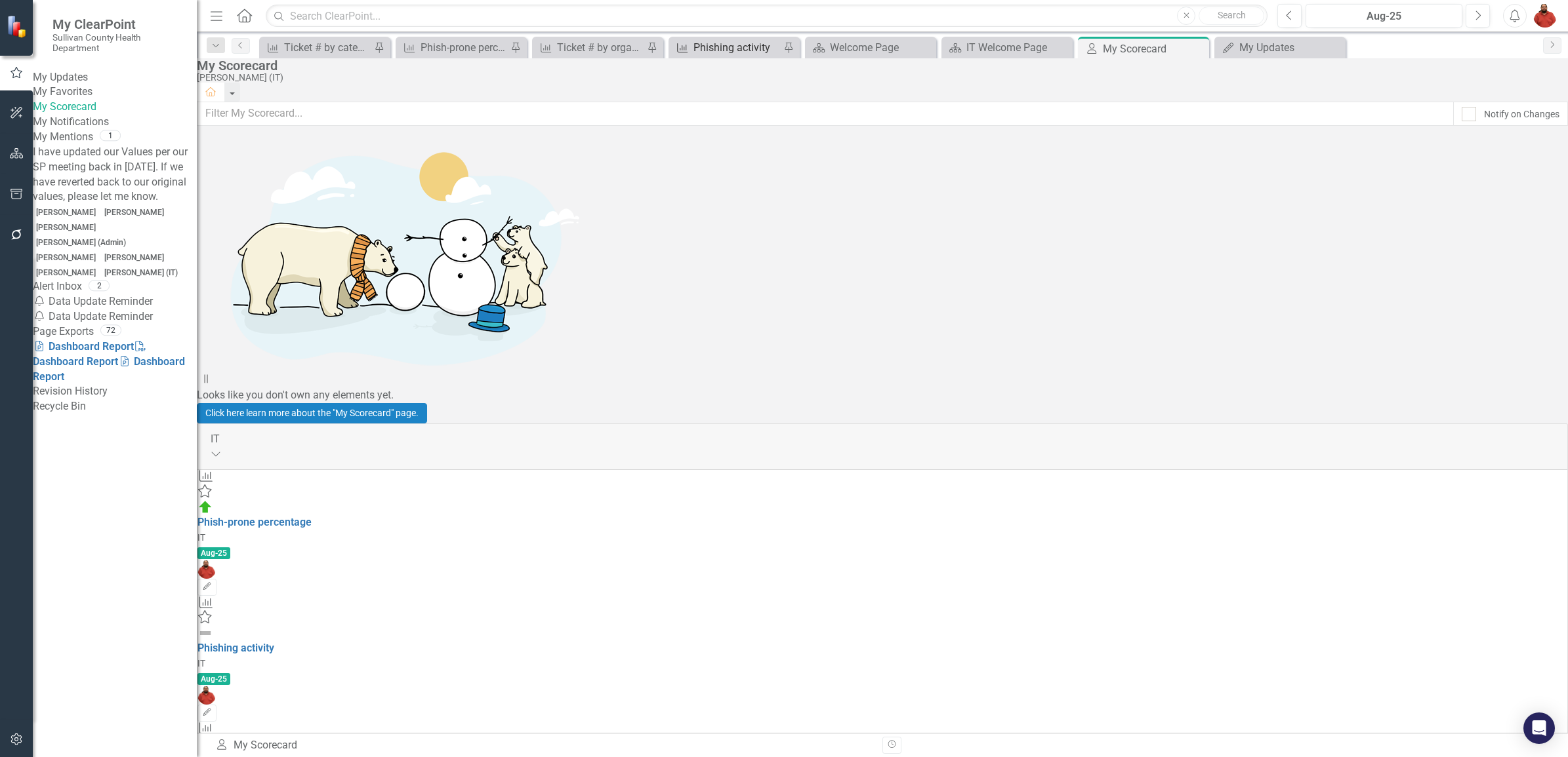
click at [723, 50] on div "Phishing activity" at bounding box center [736, 48] width 87 height 17
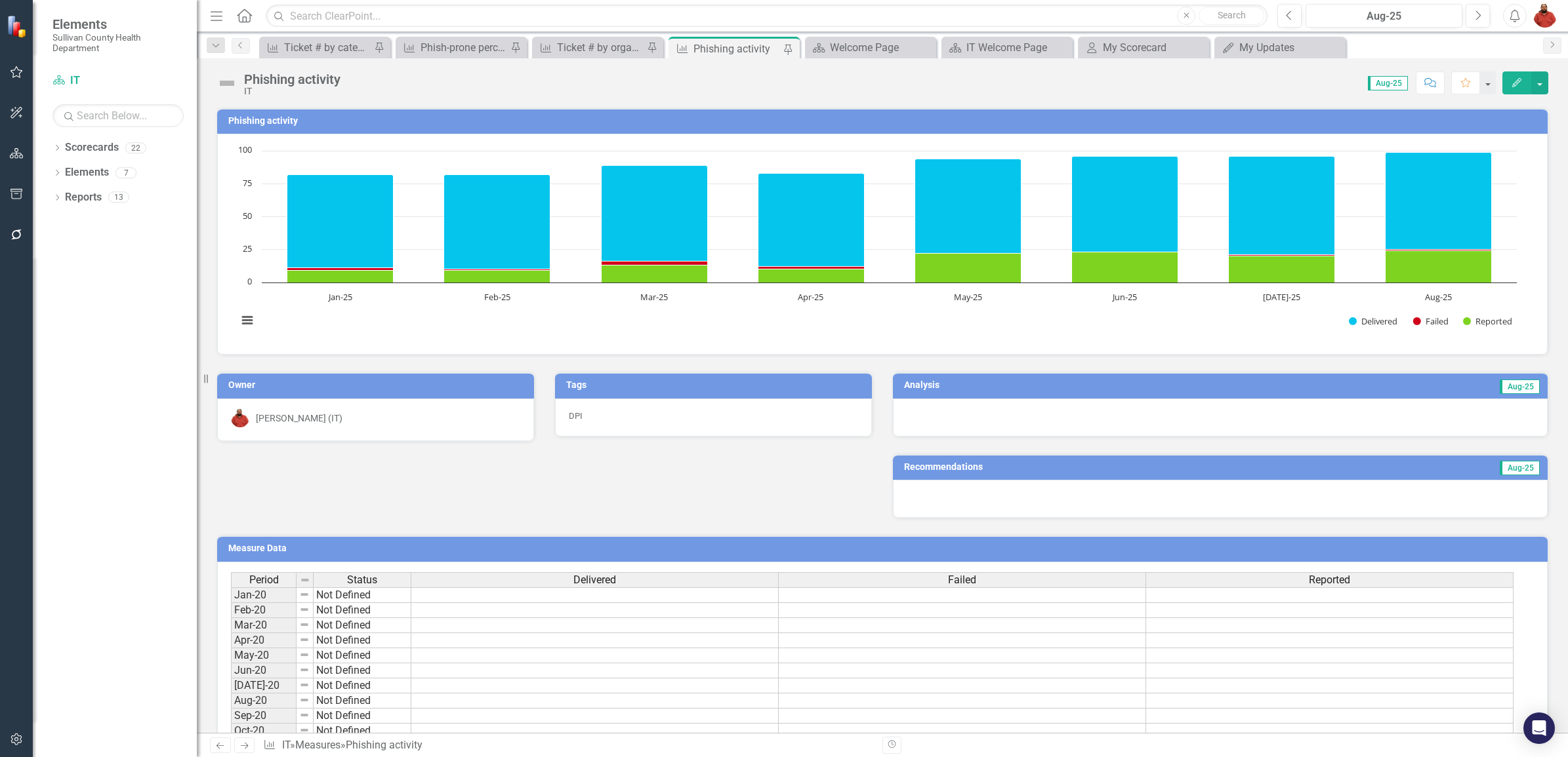
click at [18, 68] on icon "button" at bounding box center [17, 72] width 14 height 11
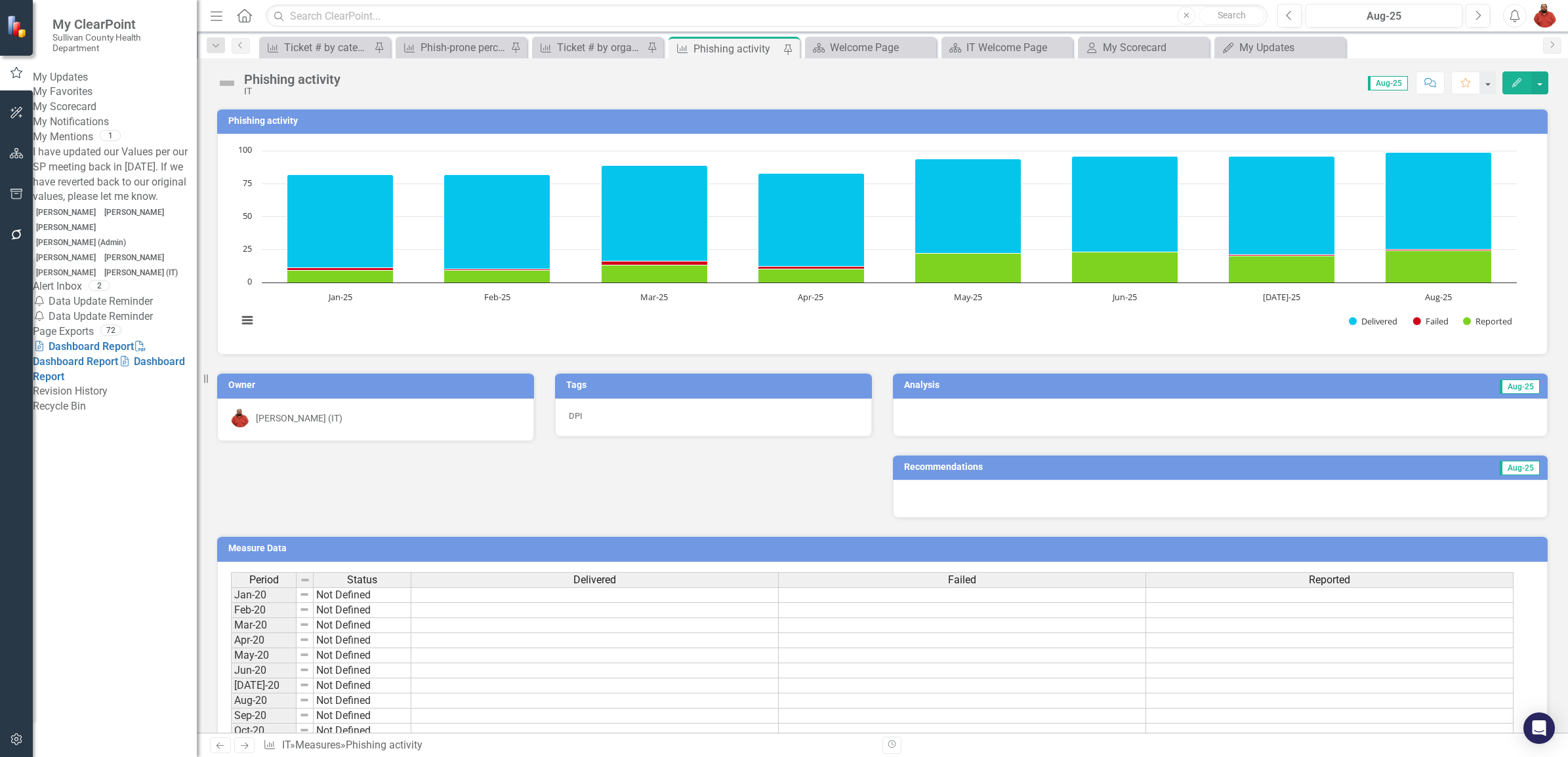
click at [139, 210] on span "I have updated our Values per our SP meeting back in [DATE]. If we have reverte…" at bounding box center [110, 212] width 155 height 133
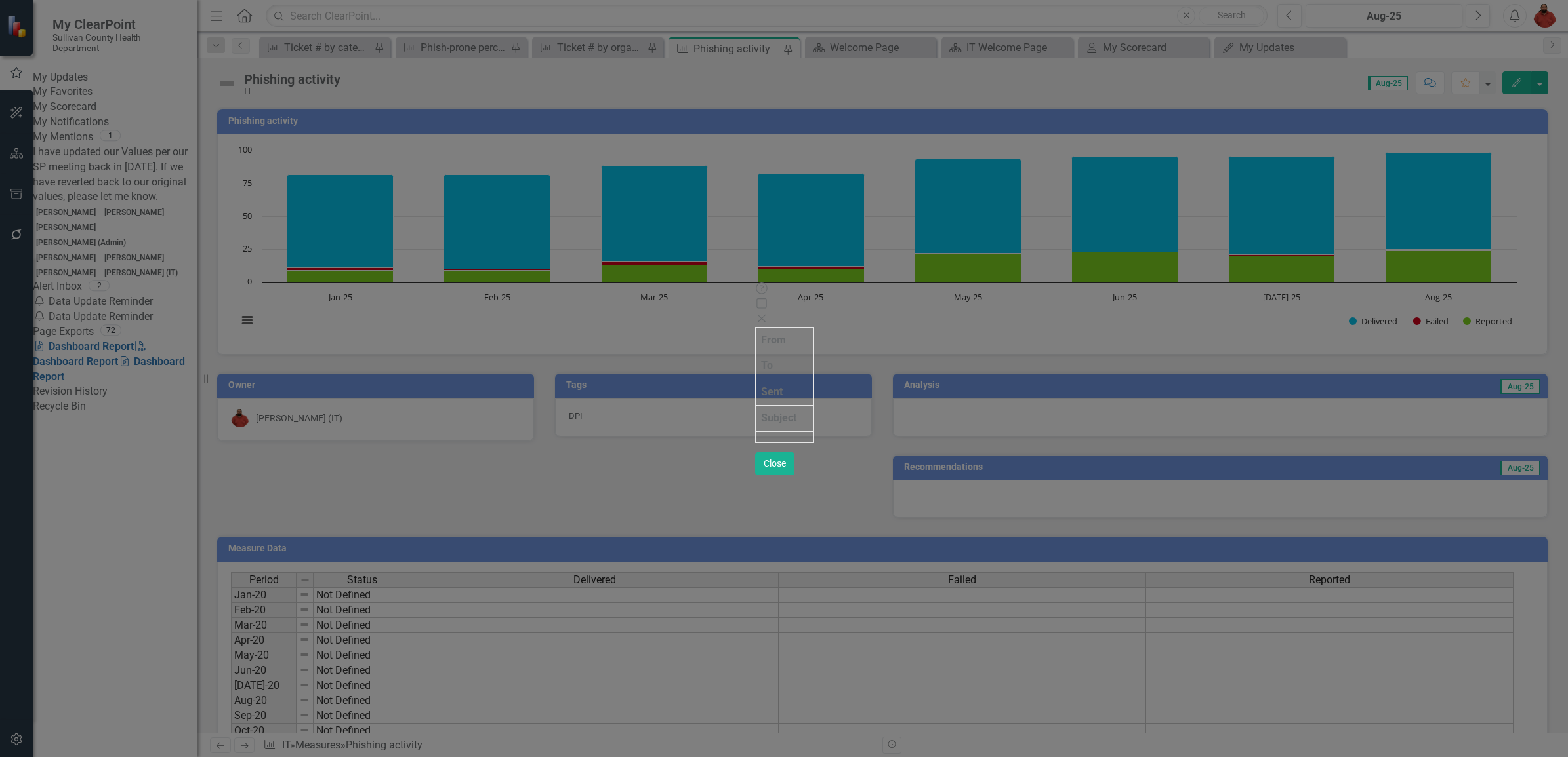
click at [768, 314] on icon "Close" at bounding box center [762, 319] width 13 height 11
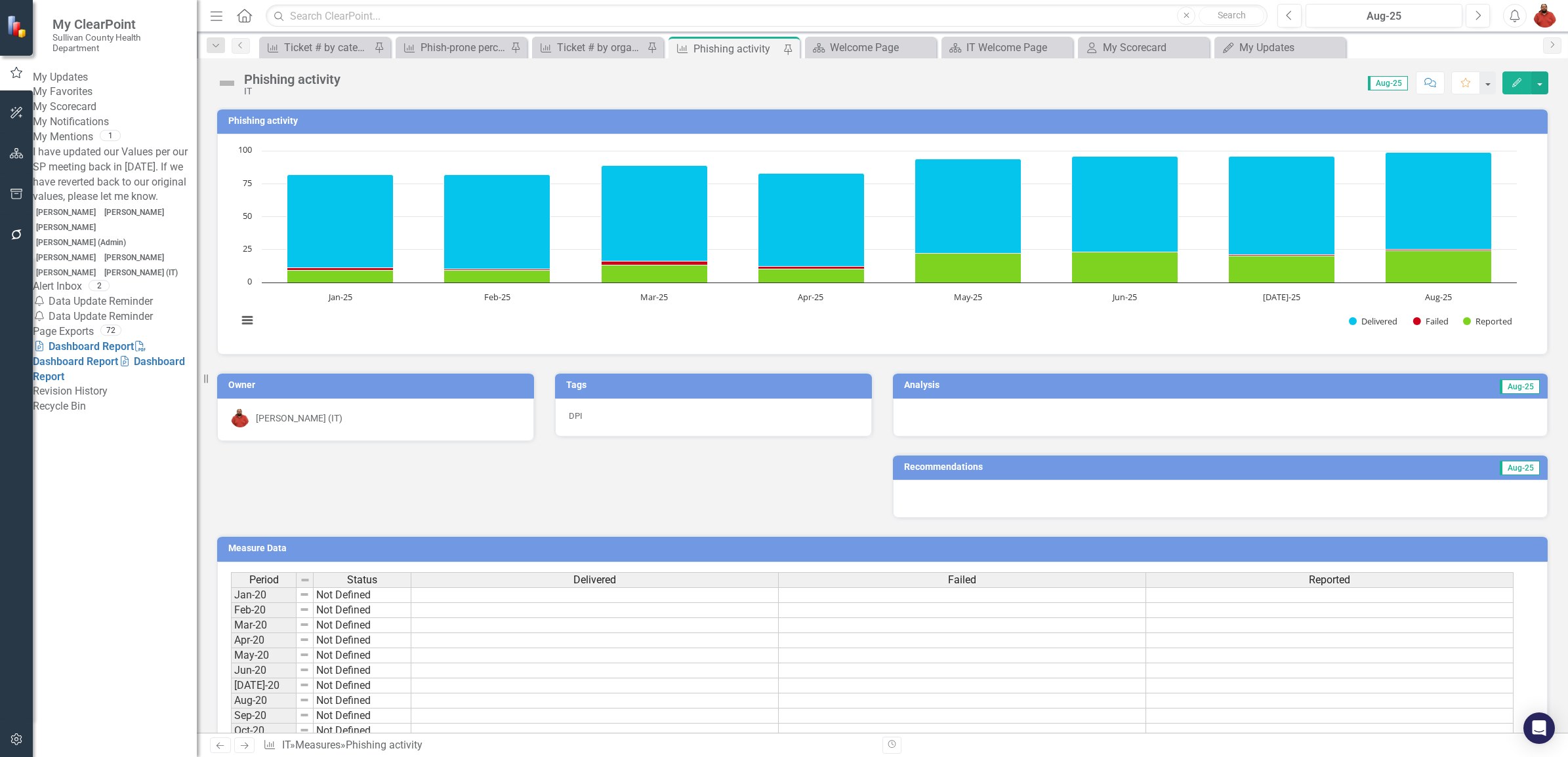
click at [154, 294] on div "Notification Data Update Reminder" at bounding box center [114, 301] width 164 height 15
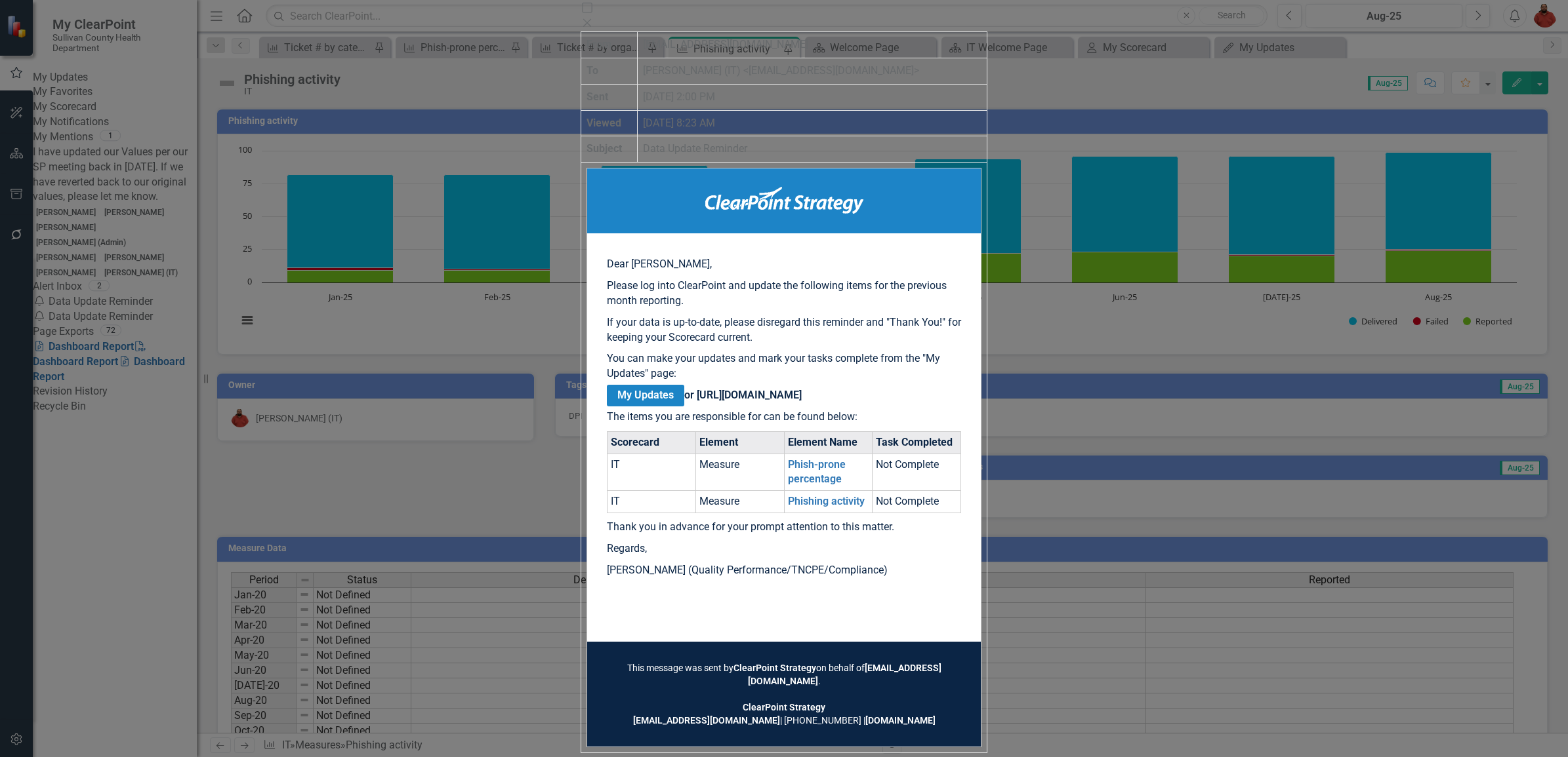
click at [594, 18] on icon "Close" at bounding box center [587, 23] width 13 height 11
